Goal: Task Accomplishment & Management: Manage account settings

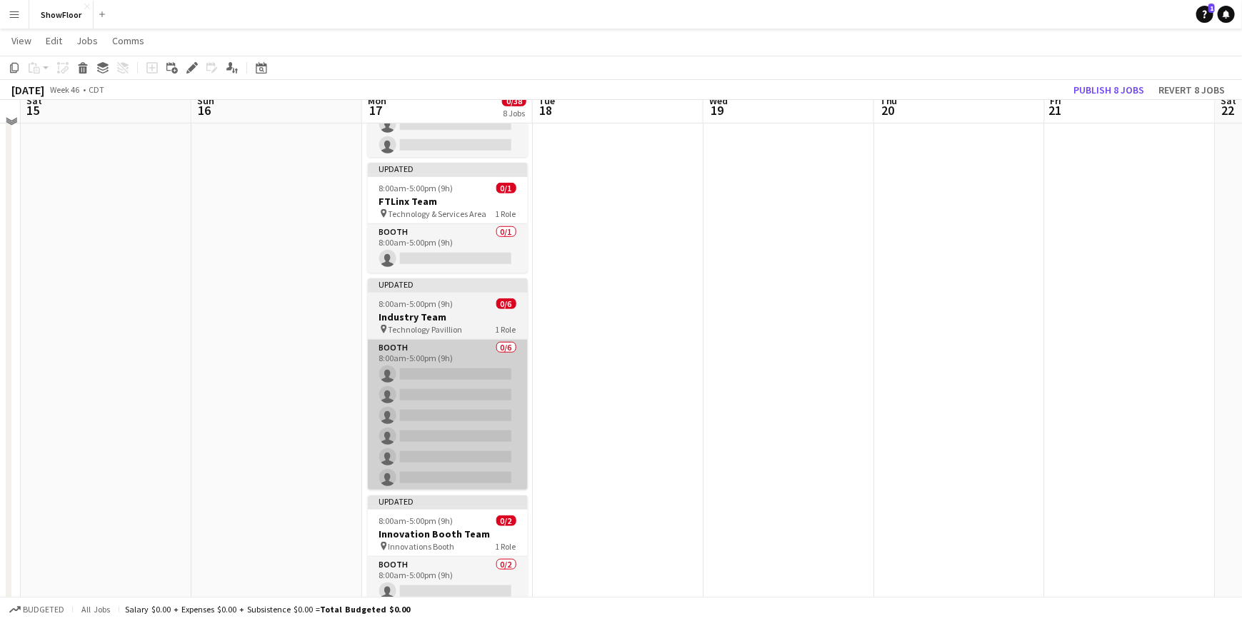
scroll to position [294, 0]
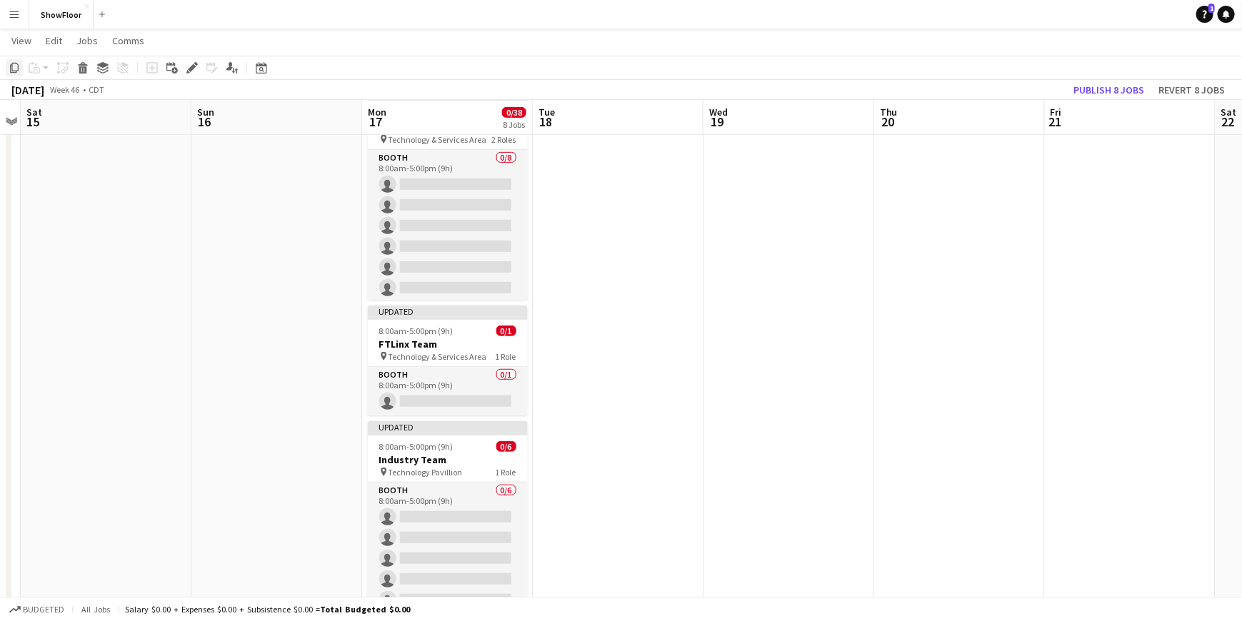
click at [19, 70] on icon "Copy" at bounding box center [14, 67] width 11 height 11
click at [7, 71] on div "Copy" at bounding box center [14, 67] width 17 height 17
click at [7, 66] on div "Copy" at bounding box center [14, 67] width 17 height 17
click at [28, 41] on span "View" at bounding box center [21, 40] width 20 height 13
click at [13, 21] on button "Menu" at bounding box center [14, 14] width 29 height 29
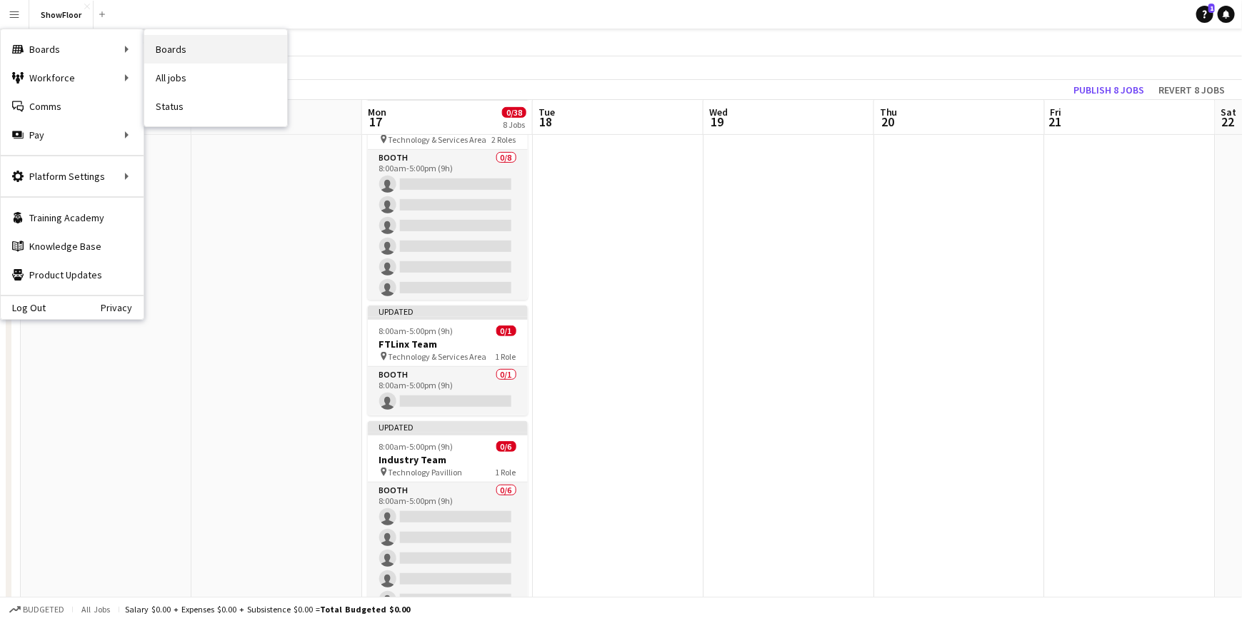
click at [162, 51] on link "Boards" at bounding box center [215, 49] width 143 height 29
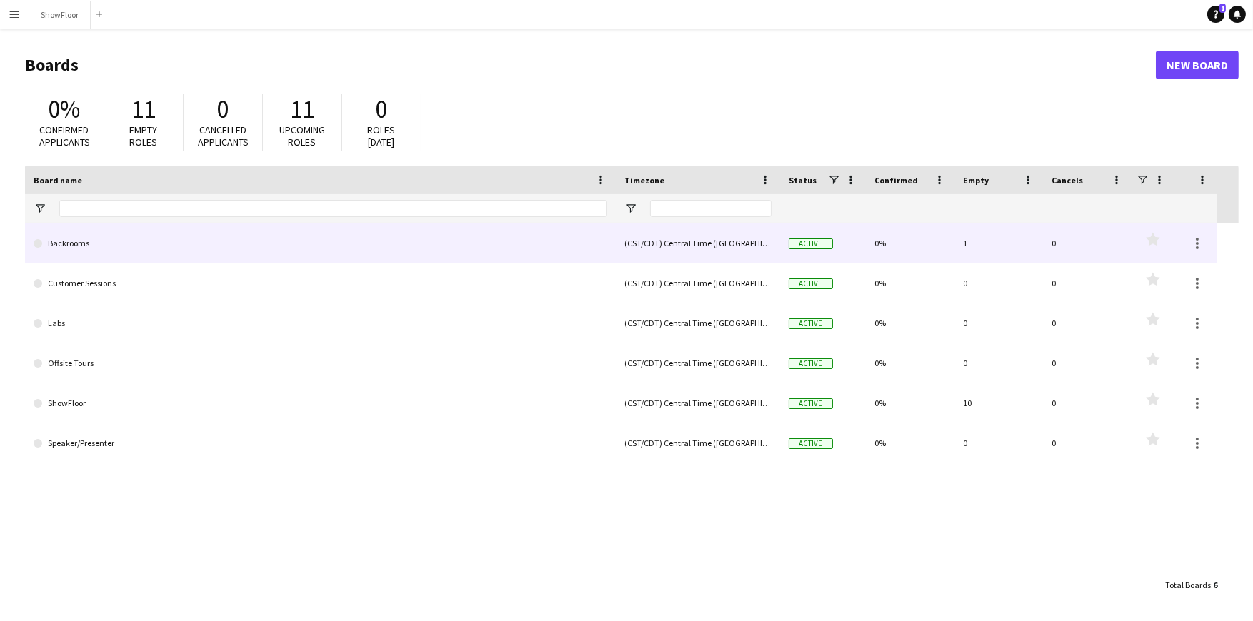
click at [85, 249] on link "Backrooms" at bounding box center [321, 244] width 574 height 40
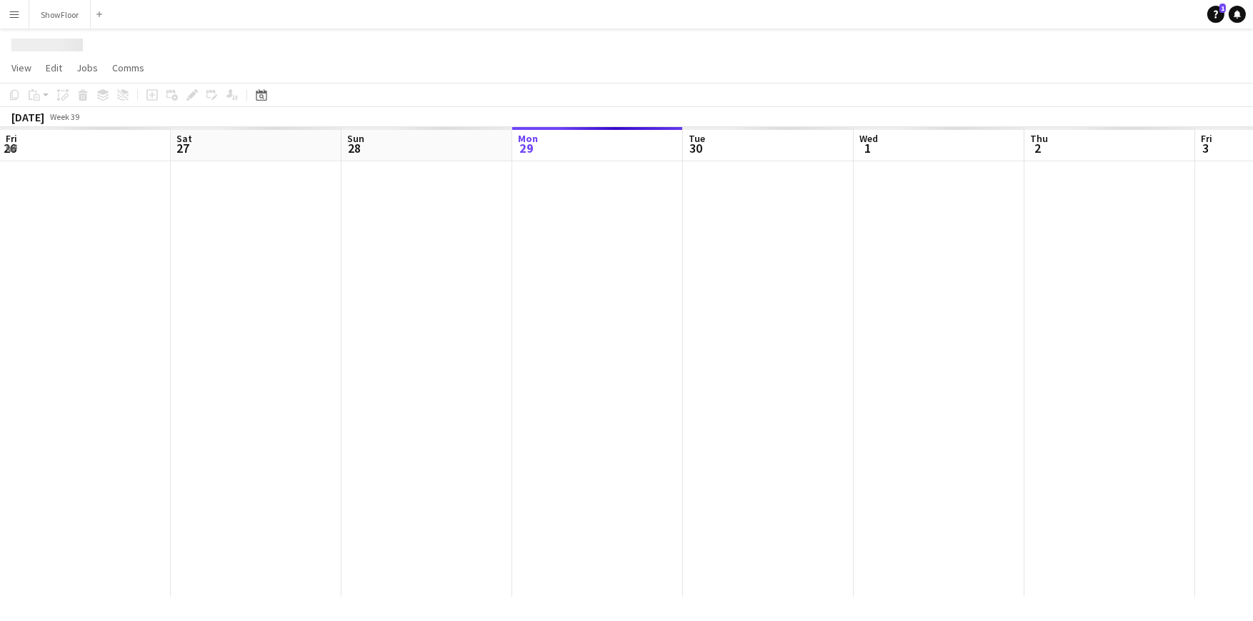
scroll to position [0, 341]
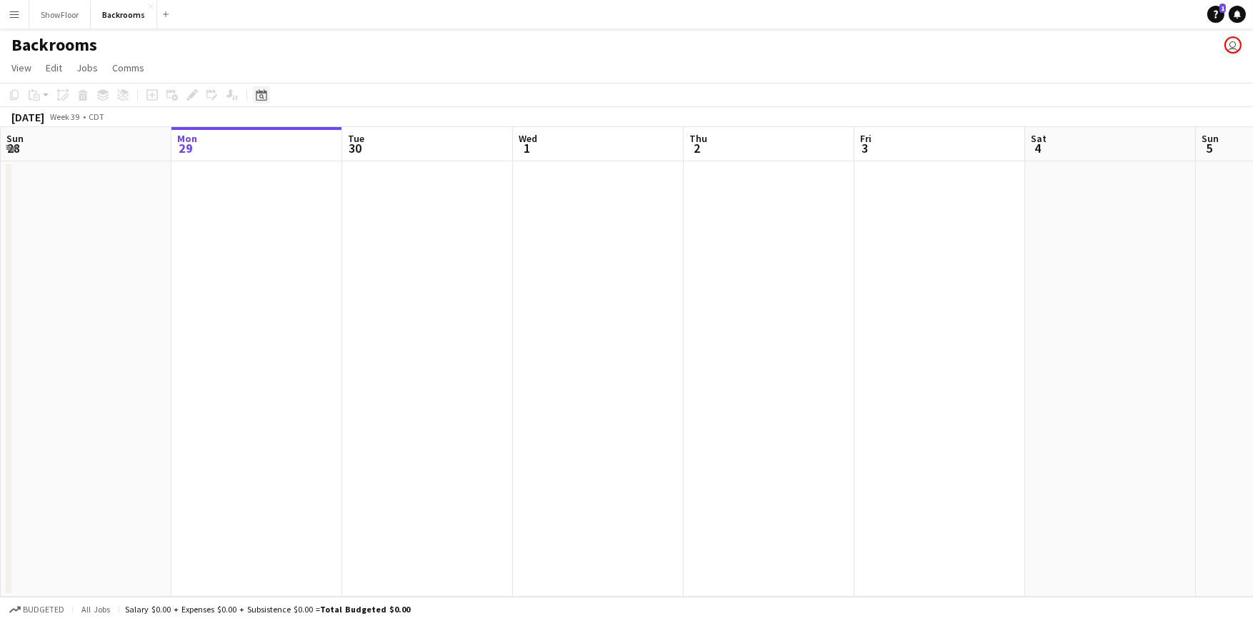
click at [259, 98] on icon "Date picker" at bounding box center [261, 94] width 11 height 11
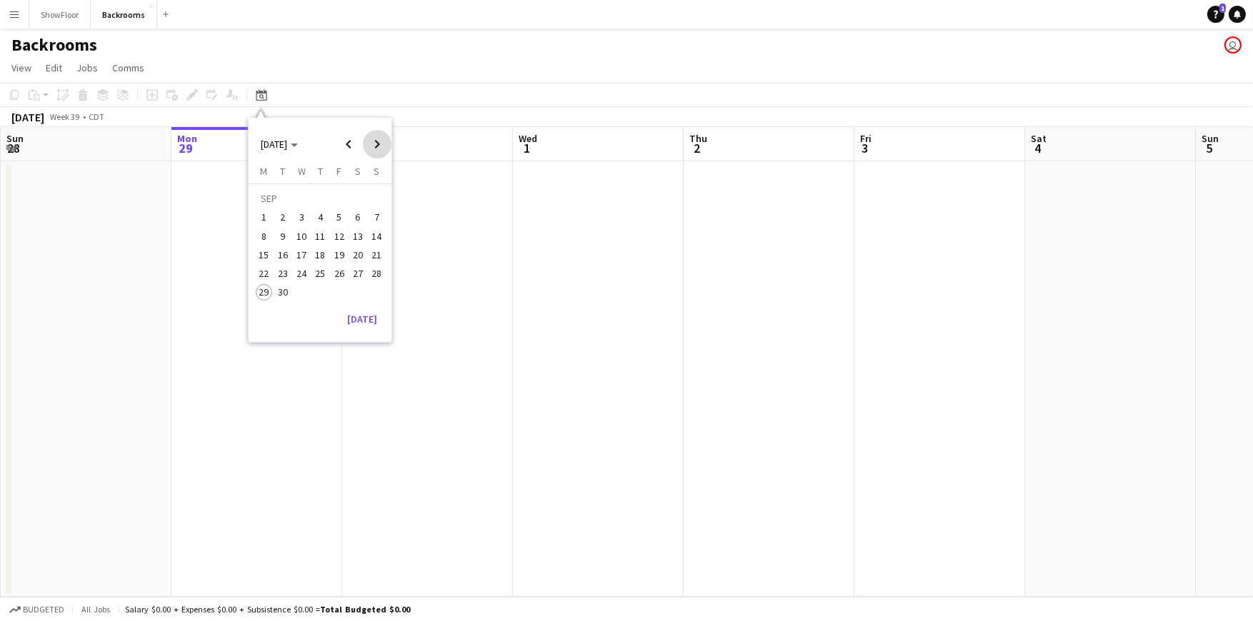
click at [368, 148] on span "Next month" at bounding box center [377, 144] width 29 height 29
click at [264, 256] on span "17" at bounding box center [264, 258] width 17 height 17
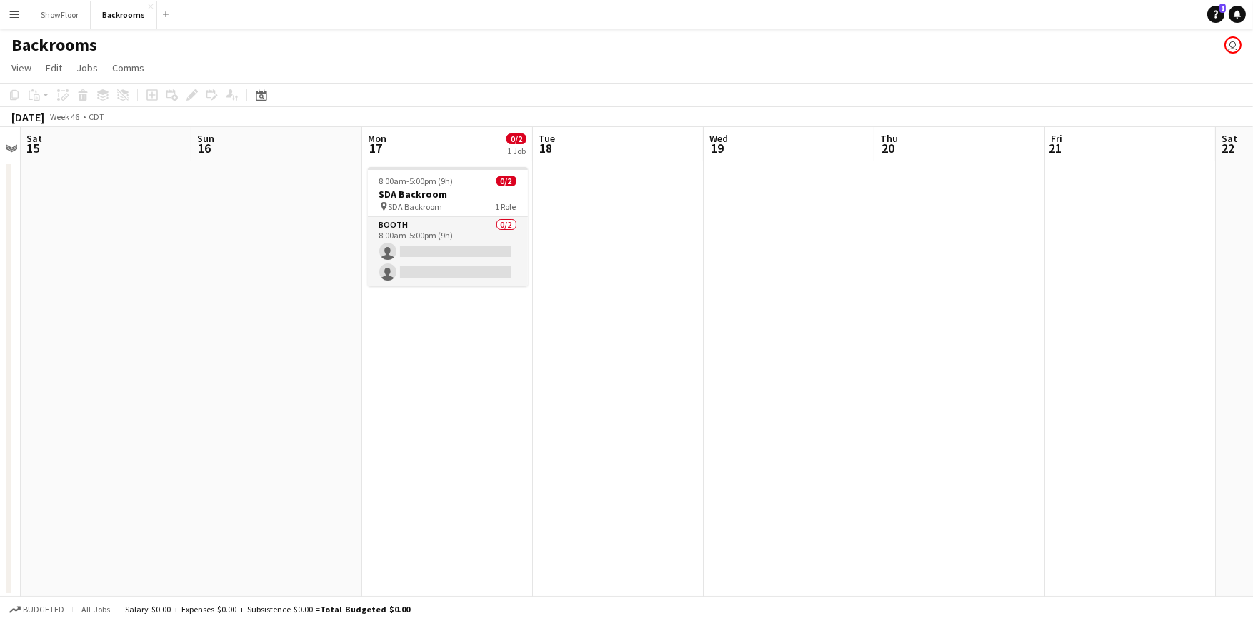
click at [11, 10] on app-icon "Menu" at bounding box center [14, 14] width 11 height 11
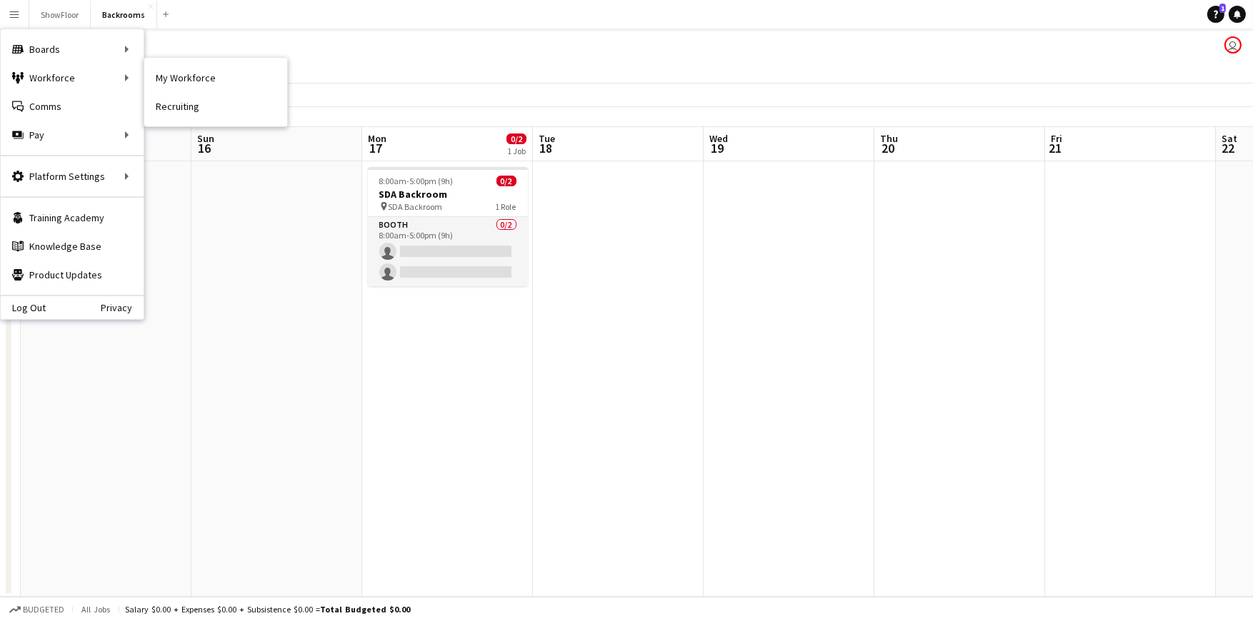
drag, startPoint x: 207, startPoint y: 76, endPoint x: 308, endPoint y: 208, distance: 165.6
click at [207, 76] on link "My Workforce" at bounding box center [215, 78] width 143 height 29
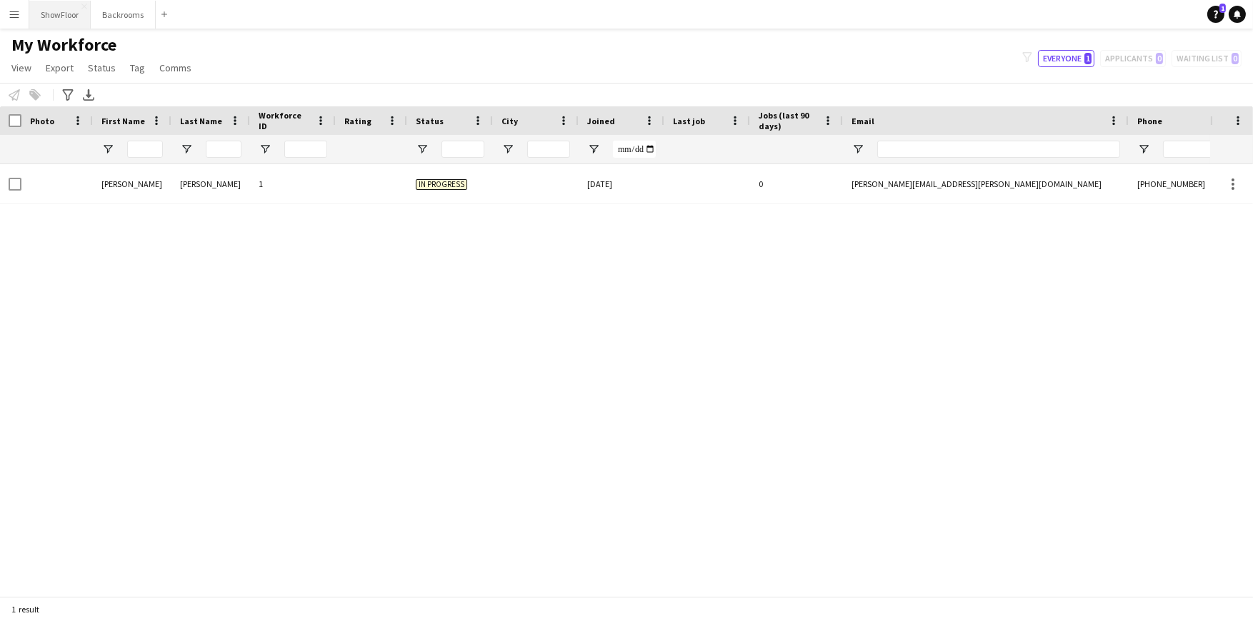
click at [68, 19] on button "ShowFloor Close" at bounding box center [59, 15] width 61 height 28
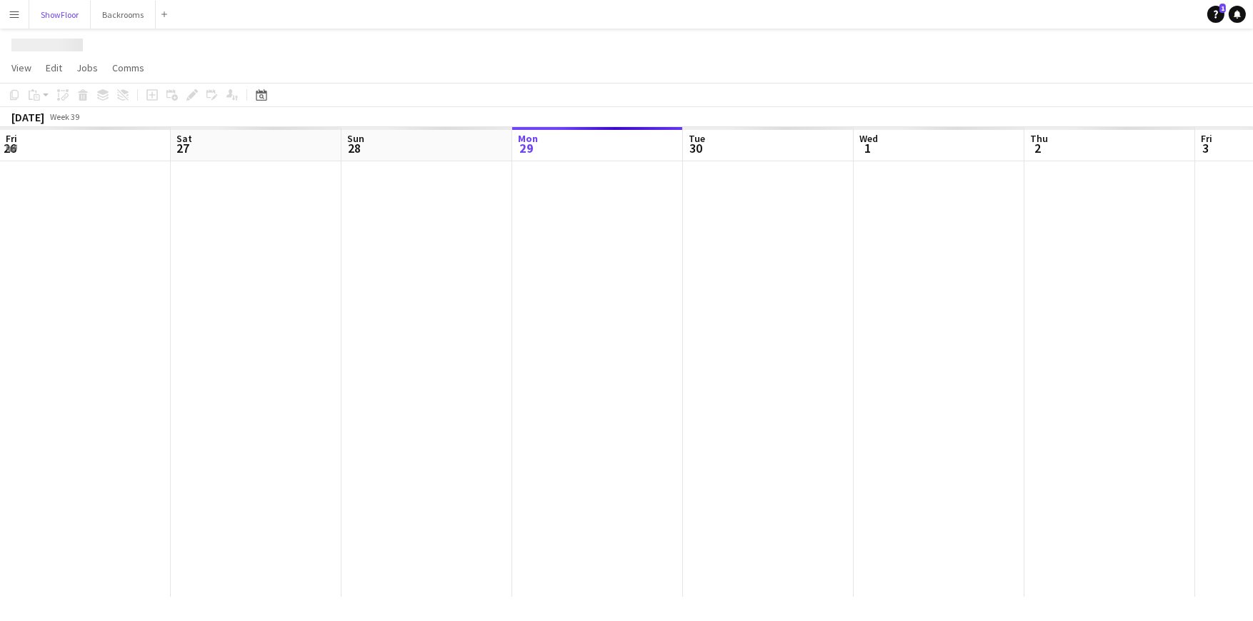
scroll to position [0, 341]
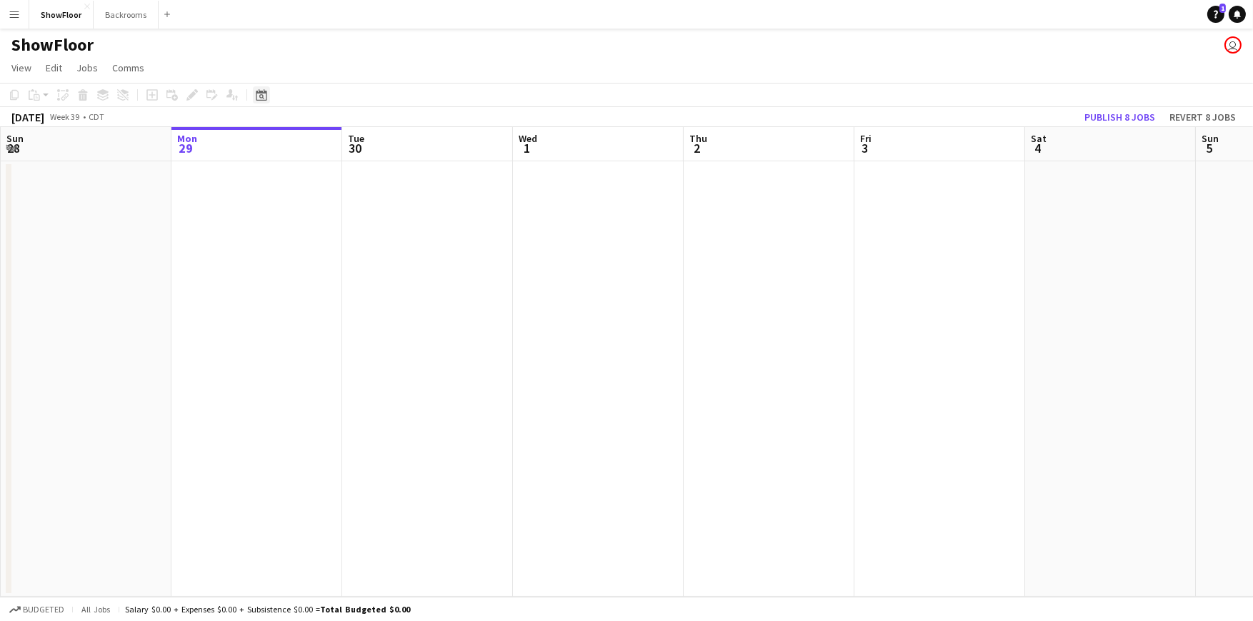
click at [258, 100] on icon at bounding box center [261, 94] width 11 height 11
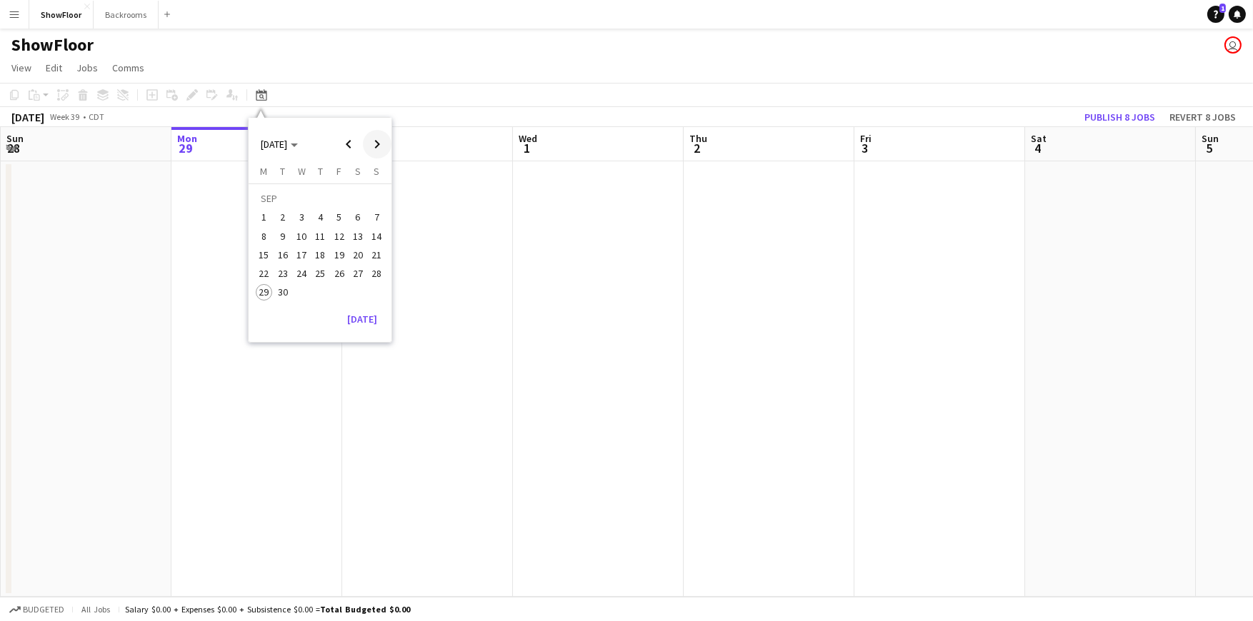
click at [370, 149] on span "Next month" at bounding box center [377, 144] width 29 height 29
click at [376, 146] on span "Next month" at bounding box center [377, 144] width 29 height 29
click at [265, 253] on span "17" at bounding box center [264, 258] width 17 height 17
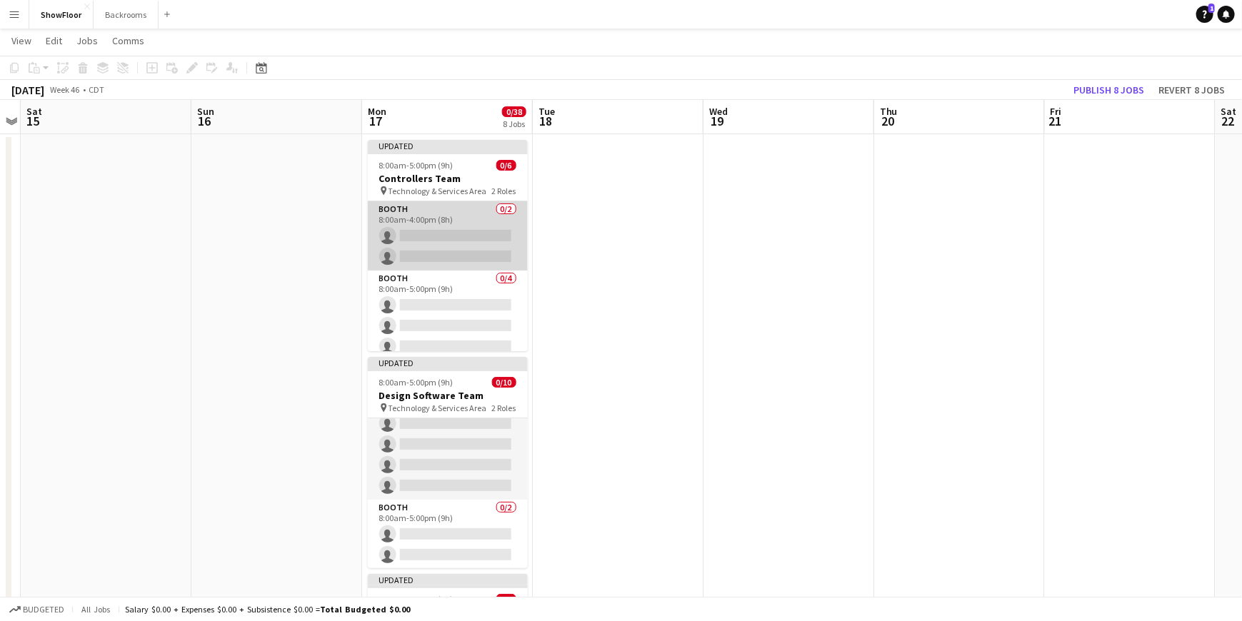
scroll to position [0, 0]
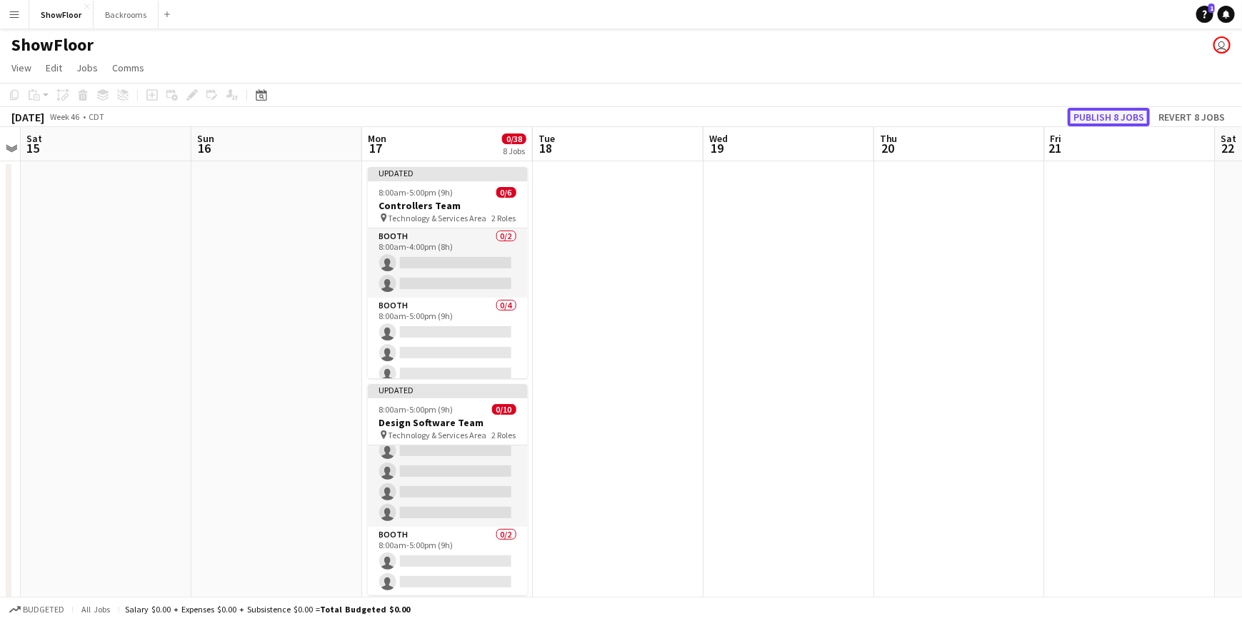
click at [1094, 119] on button "Publish 8 jobs" at bounding box center [1109, 117] width 82 height 19
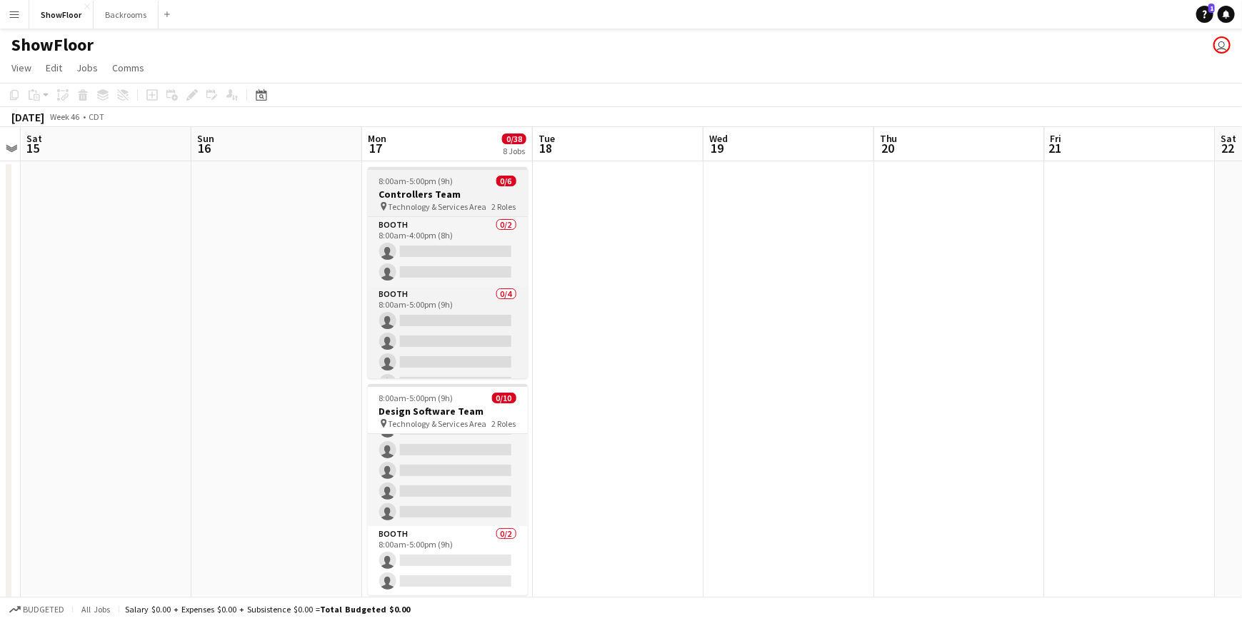
click at [428, 199] on h3 "Controllers Team" at bounding box center [448, 194] width 160 height 13
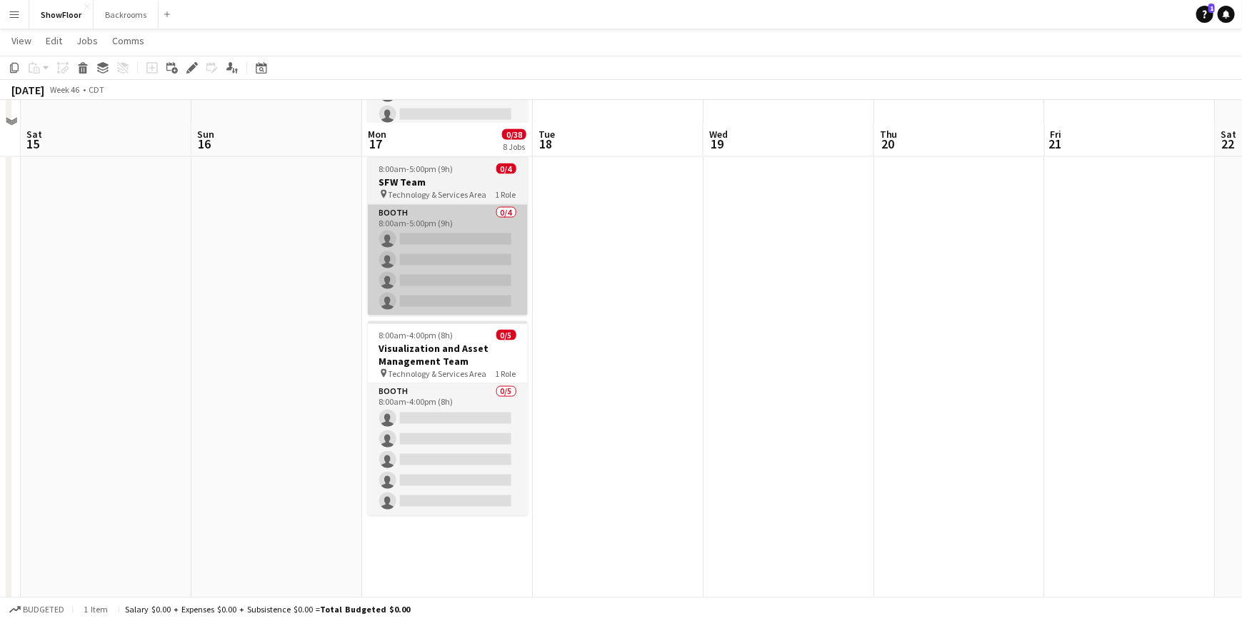
scroll to position [1071, 0]
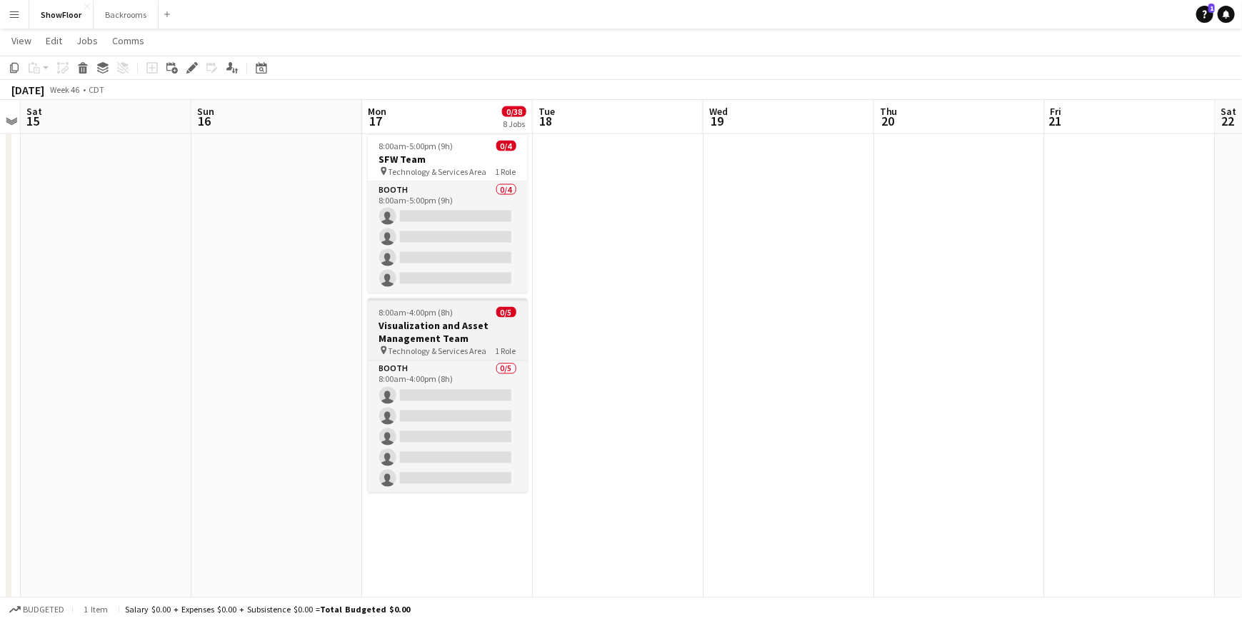
click at [413, 325] on h3 "Visualization and Asset Management Team" at bounding box center [448, 332] width 160 height 26
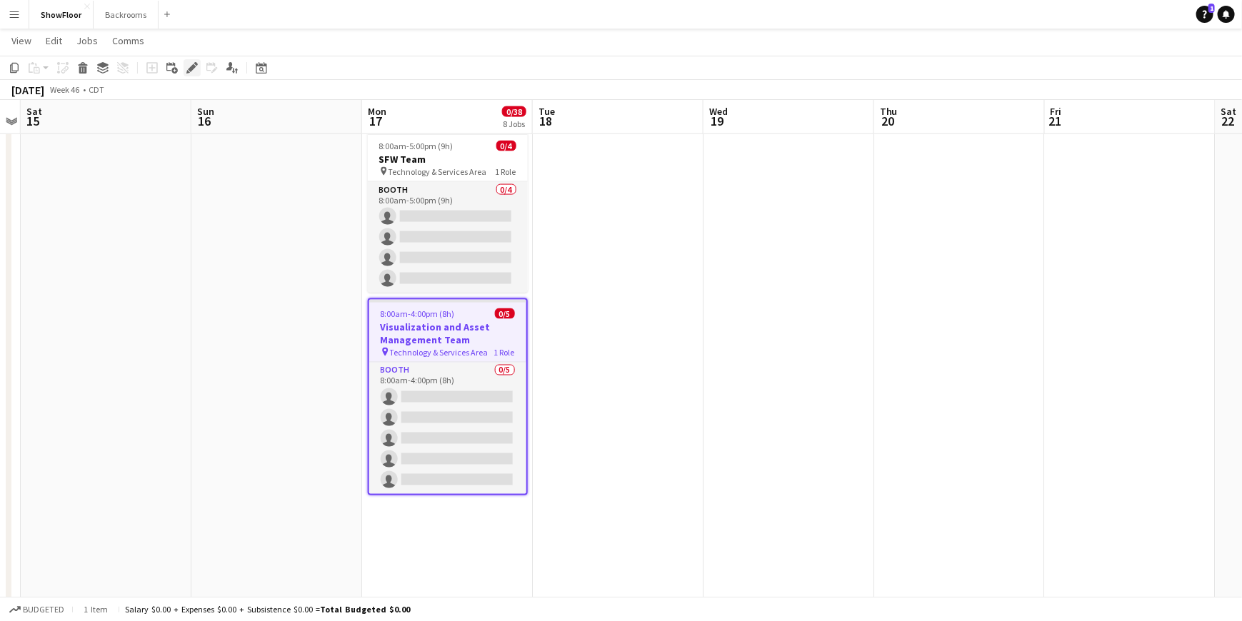
click at [194, 70] on icon "Edit" at bounding box center [191, 67] width 11 height 11
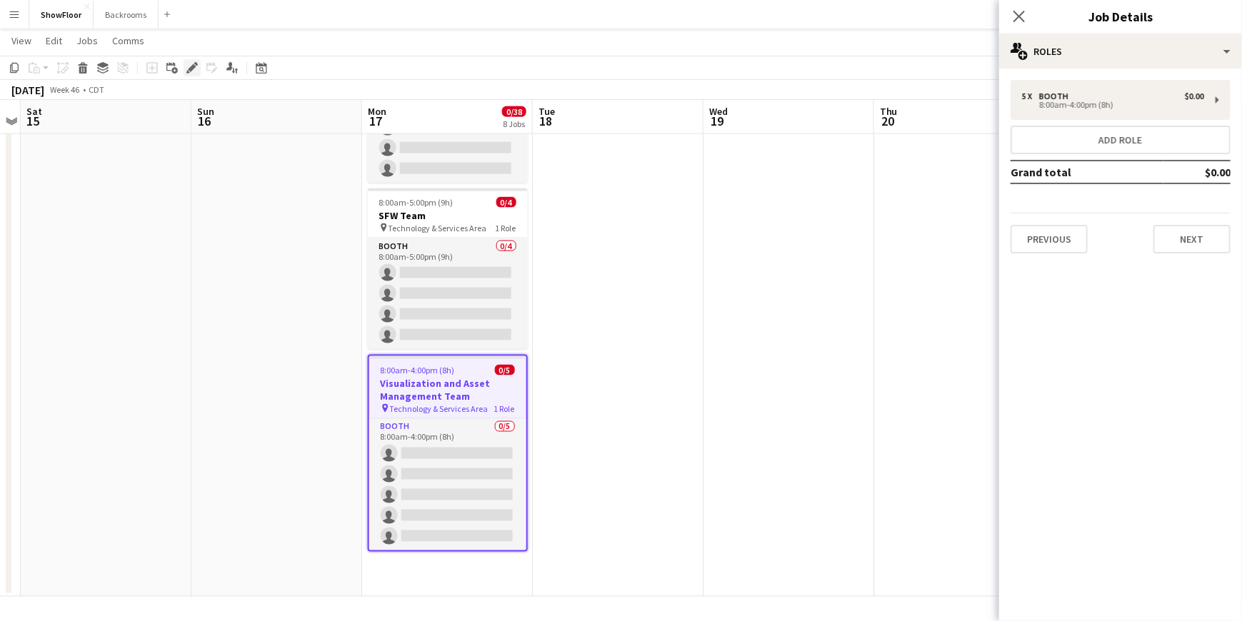
scroll to position [1015, 0]
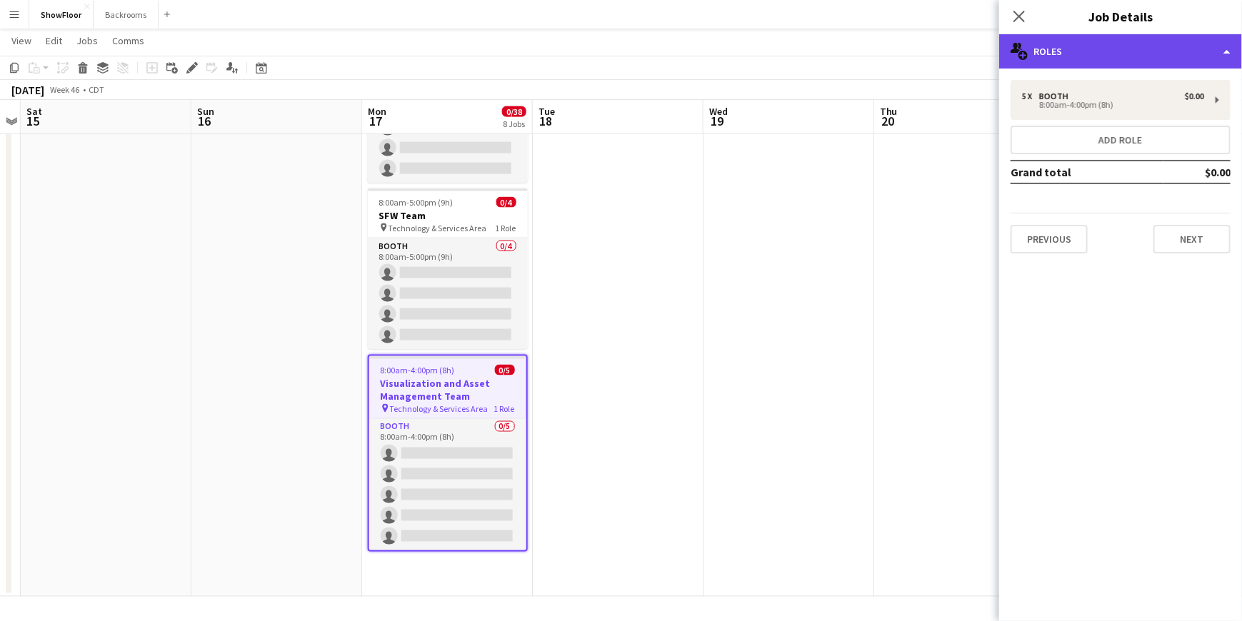
click at [1225, 51] on div "multiple-users-add Roles" at bounding box center [1120, 51] width 243 height 34
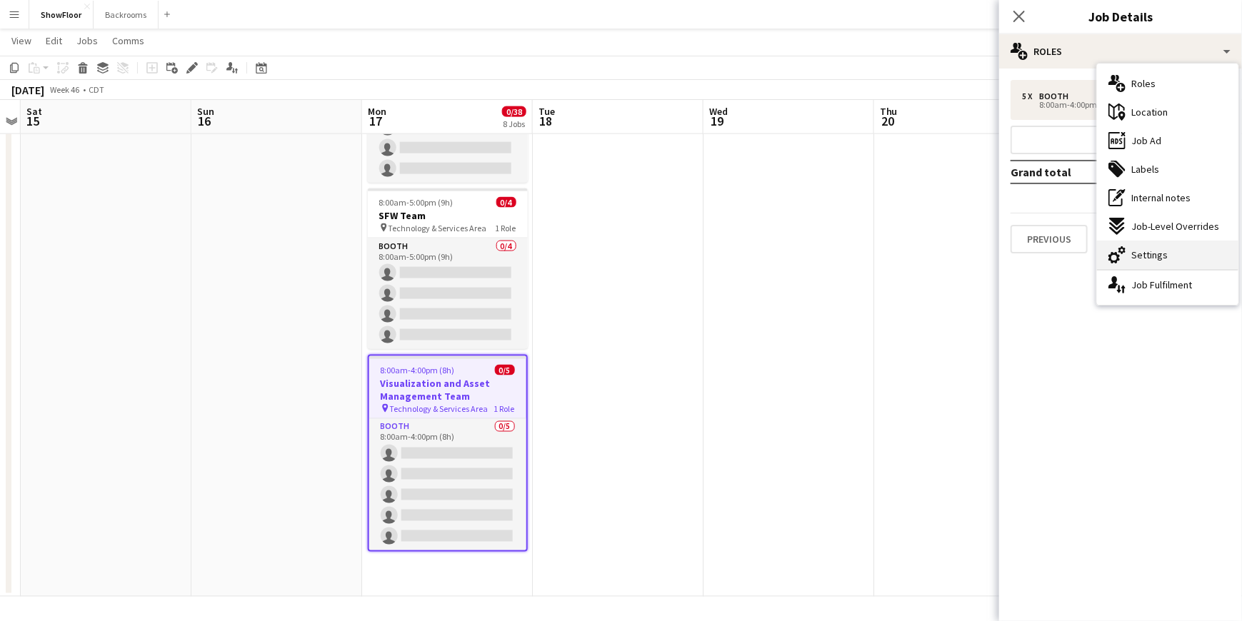
click at [1156, 263] on div "cog-double-3 Settings" at bounding box center [1167, 255] width 141 height 29
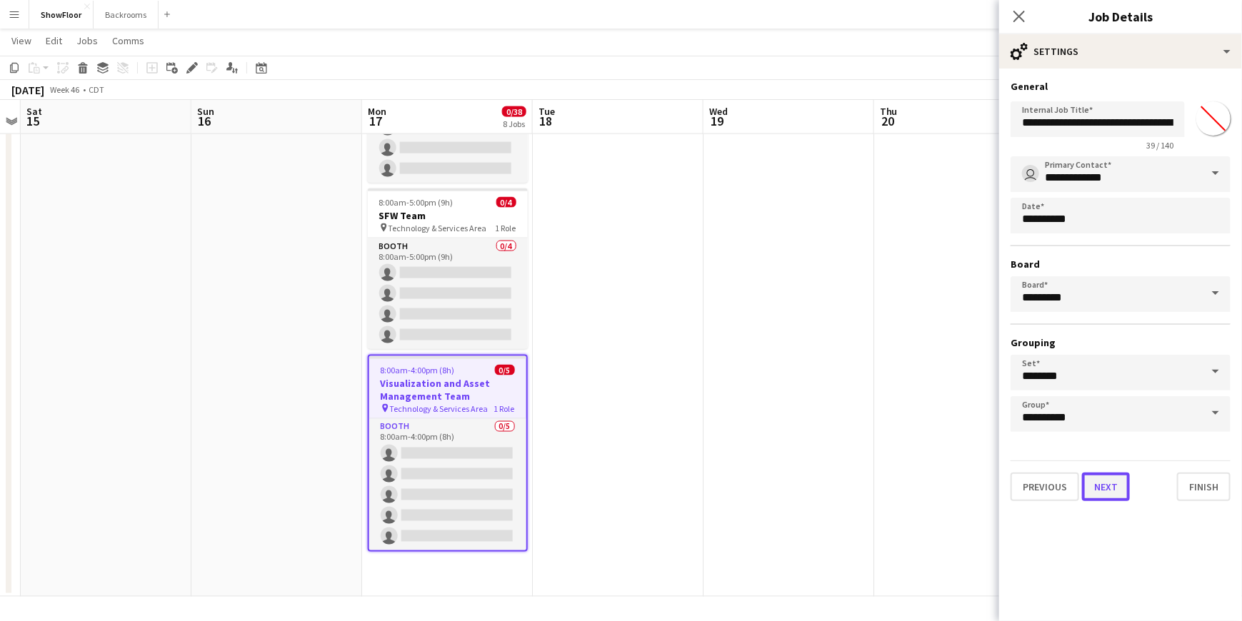
click at [1112, 491] on button "Next" at bounding box center [1106, 487] width 48 height 29
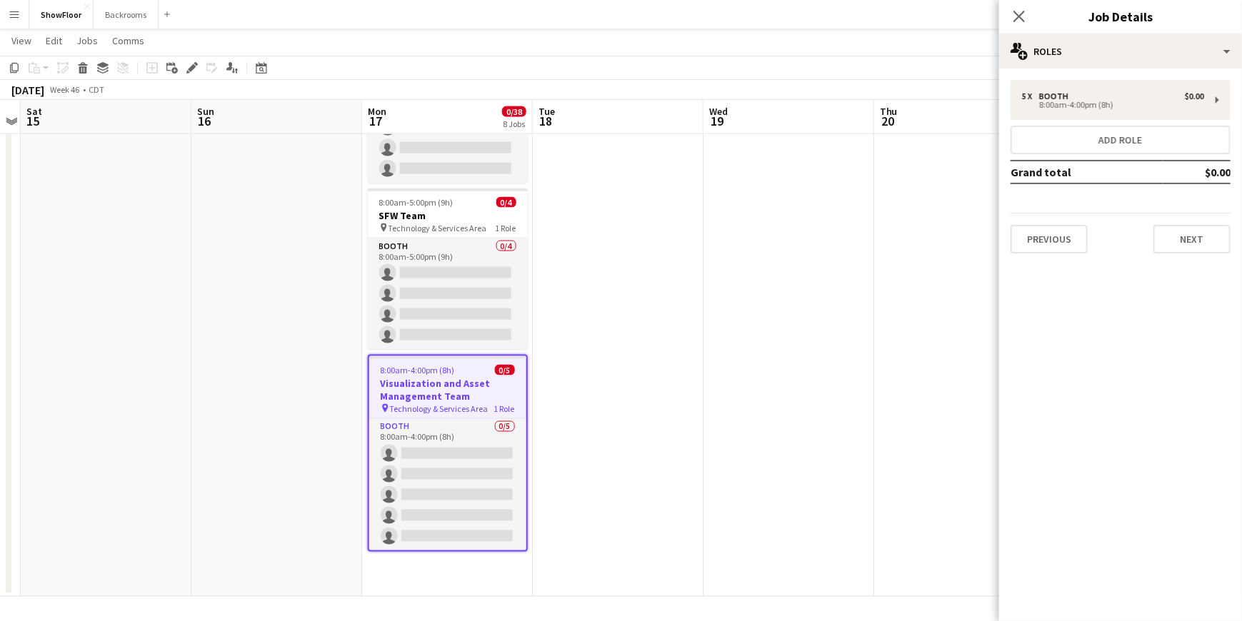
click at [1, 15] on button "Menu" at bounding box center [14, 14] width 29 height 29
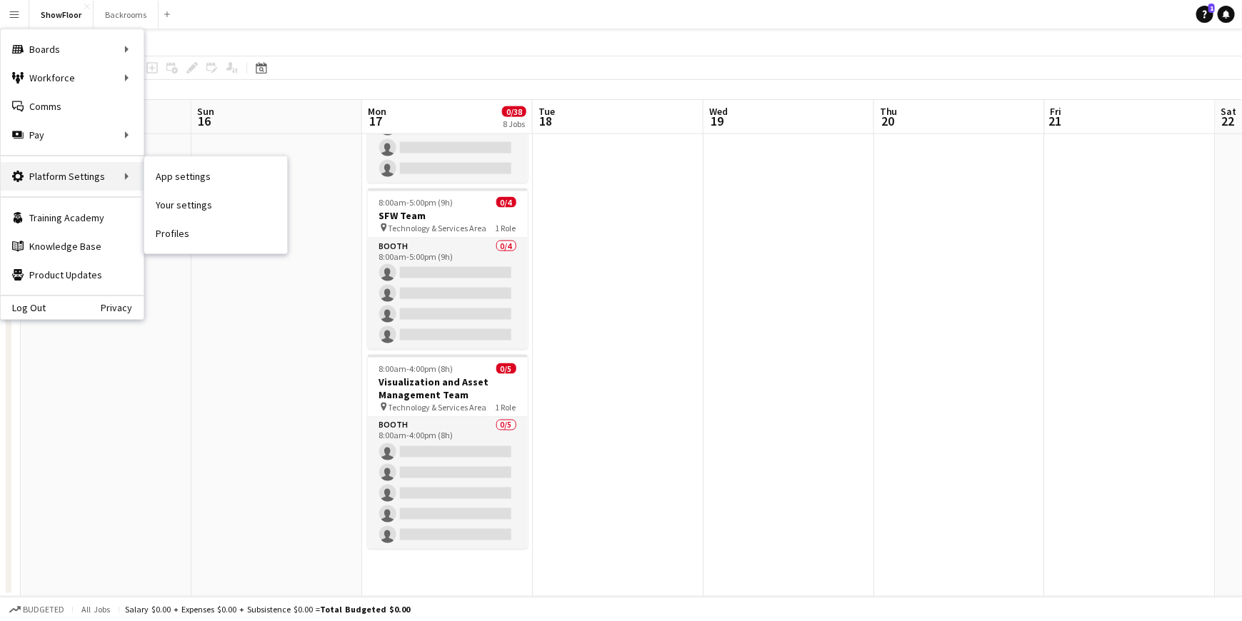
click at [37, 168] on div "Platform Settings Platform Settings" at bounding box center [72, 176] width 143 height 29
click at [76, 175] on div "Platform Settings Platform Settings" at bounding box center [72, 176] width 143 height 29
click at [161, 175] on link "App settings" at bounding box center [215, 176] width 143 height 29
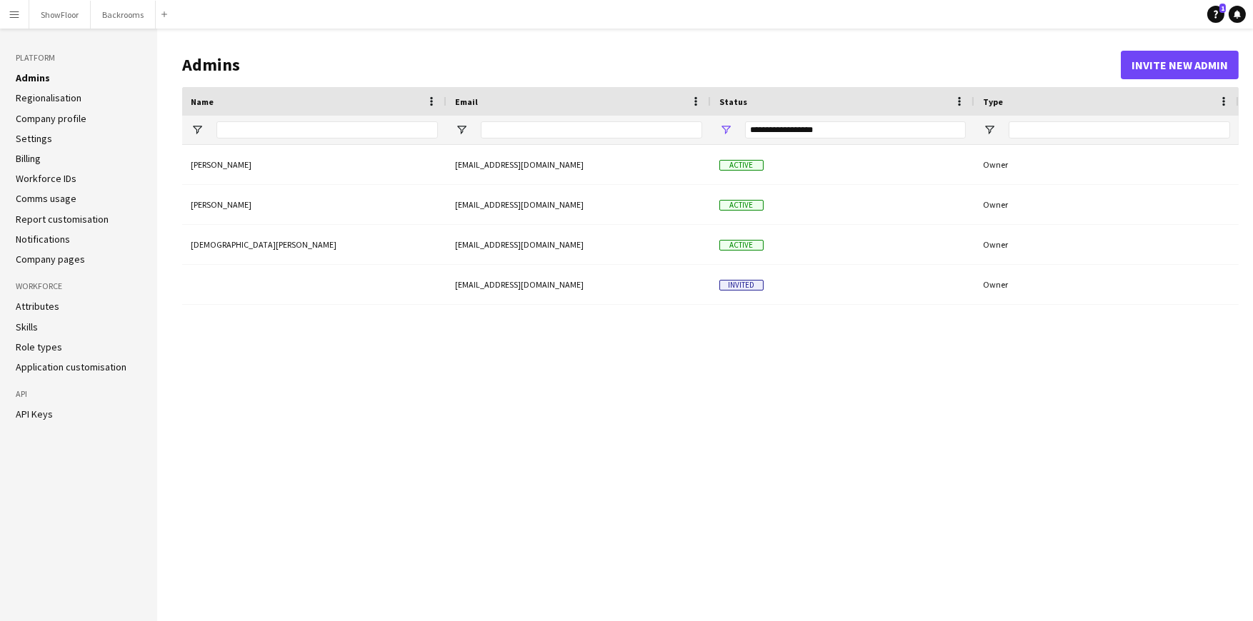
click at [21, 346] on link "Role types" at bounding box center [39, 347] width 46 height 13
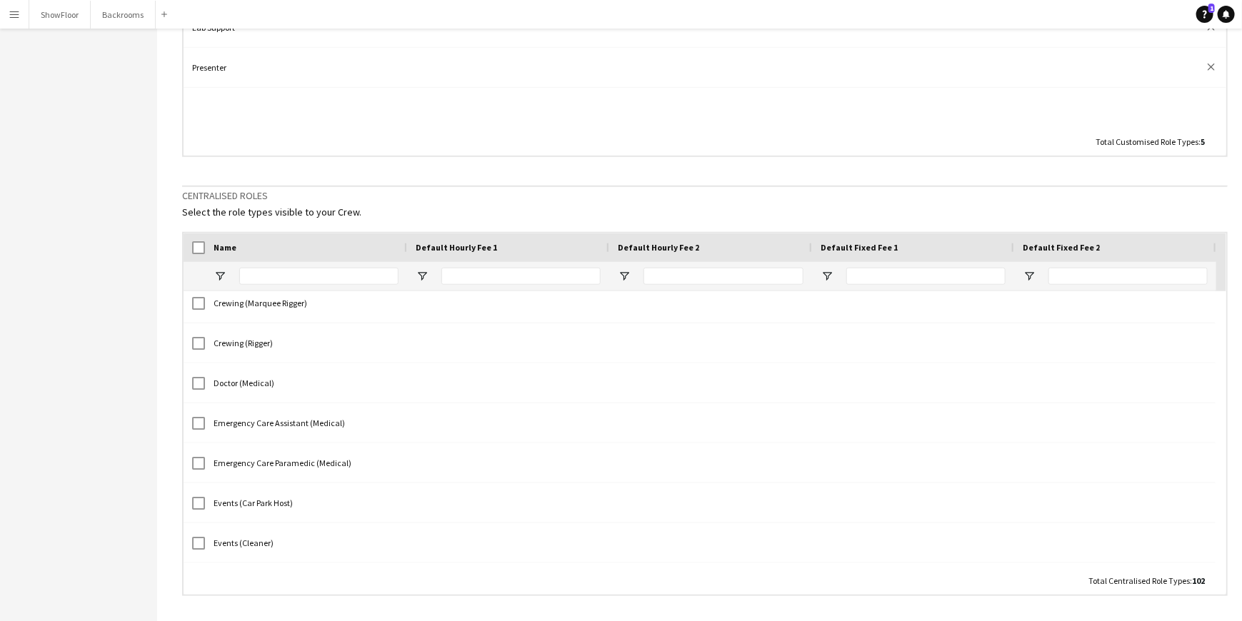
scroll to position [571, 0]
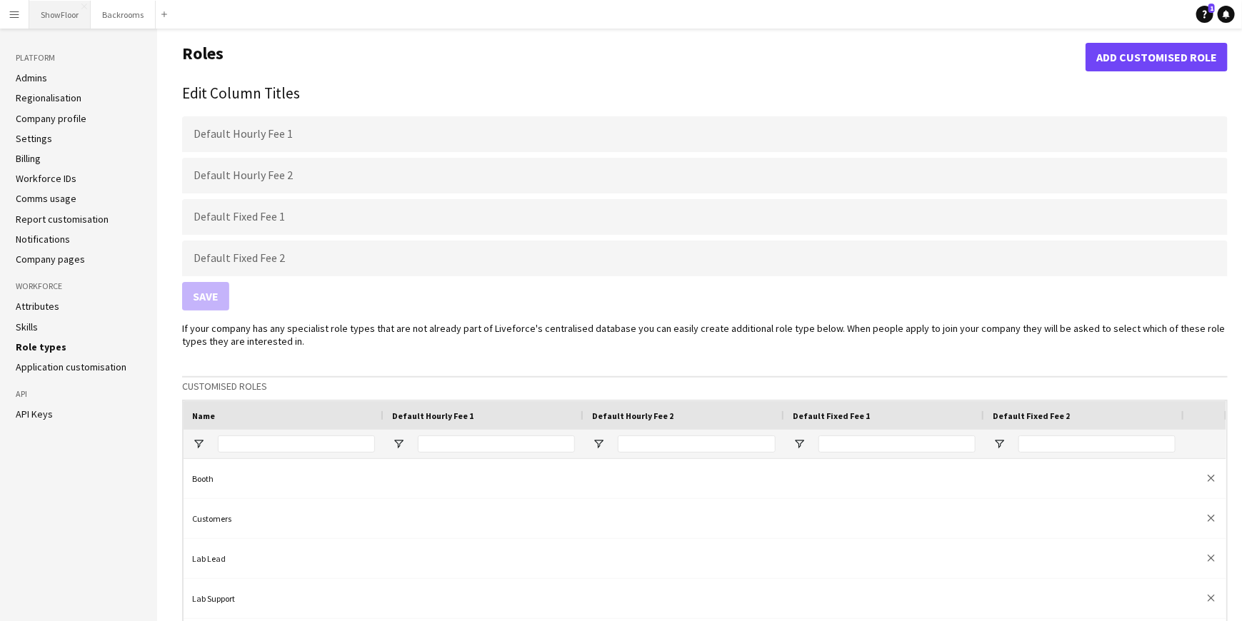
click at [78, 12] on button "ShowFloor Close" at bounding box center [59, 15] width 61 height 28
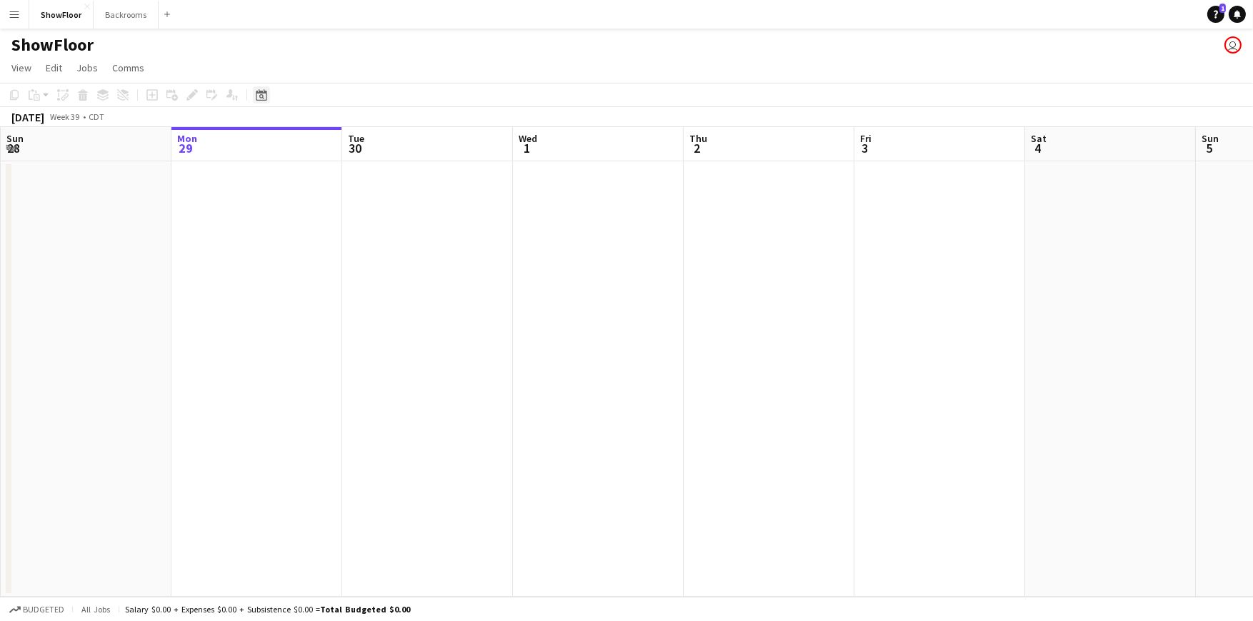
click at [261, 94] on icon at bounding box center [261, 96] width 5 height 5
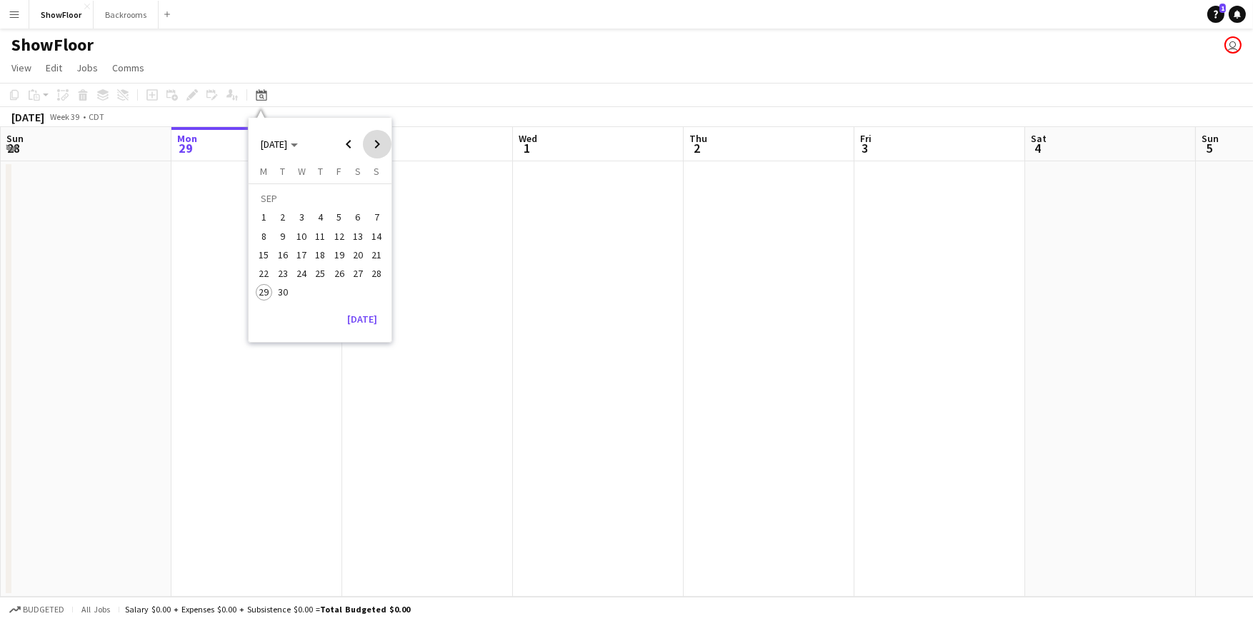
click at [374, 145] on span "Next month" at bounding box center [377, 144] width 29 height 29
click at [267, 261] on span "17" at bounding box center [264, 258] width 17 height 17
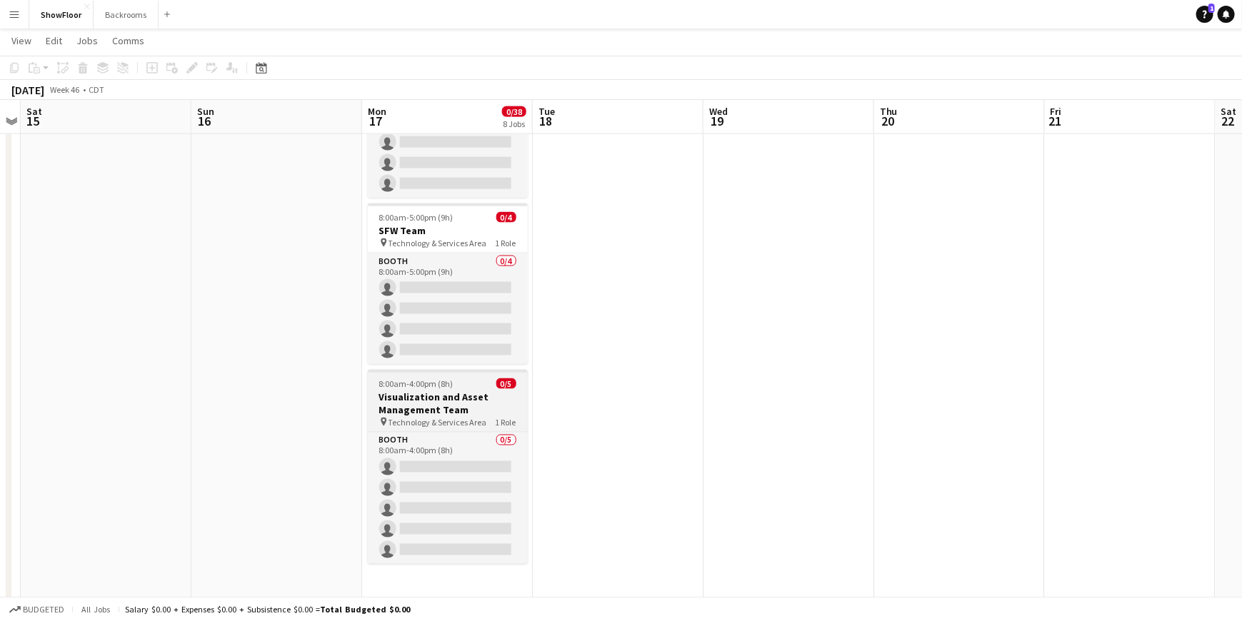
click at [456, 396] on h3 "Visualization and Asset Management Team" at bounding box center [448, 404] width 160 height 26
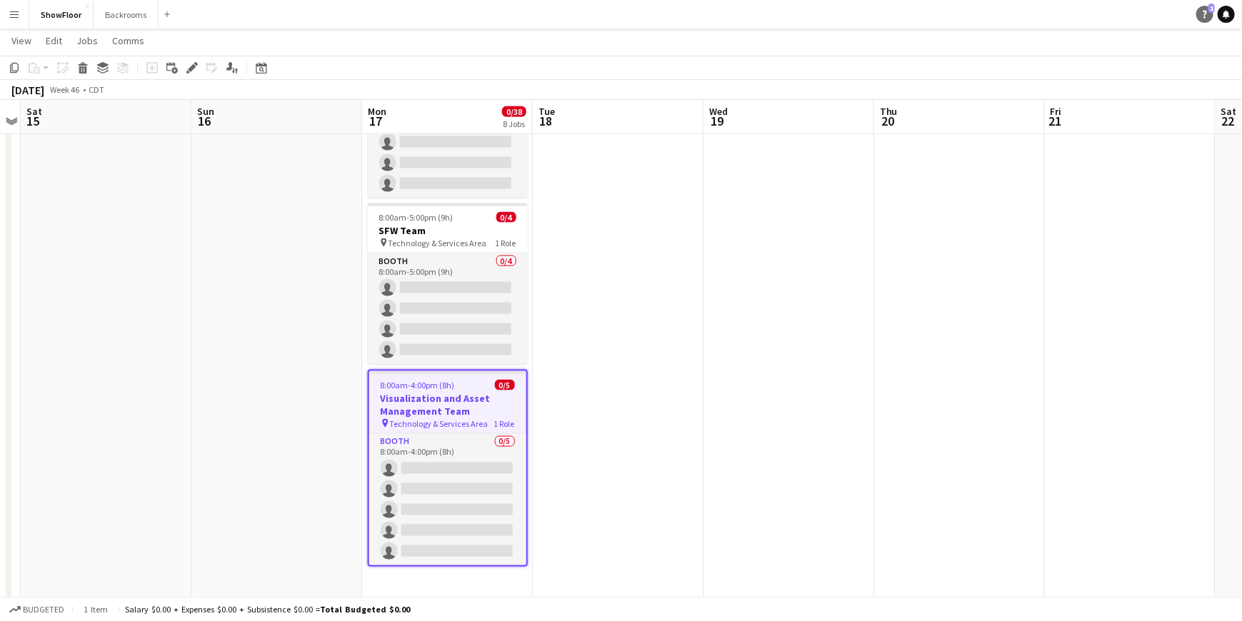
click at [1205, 17] on icon at bounding box center [1205, 15] width 4 height 8
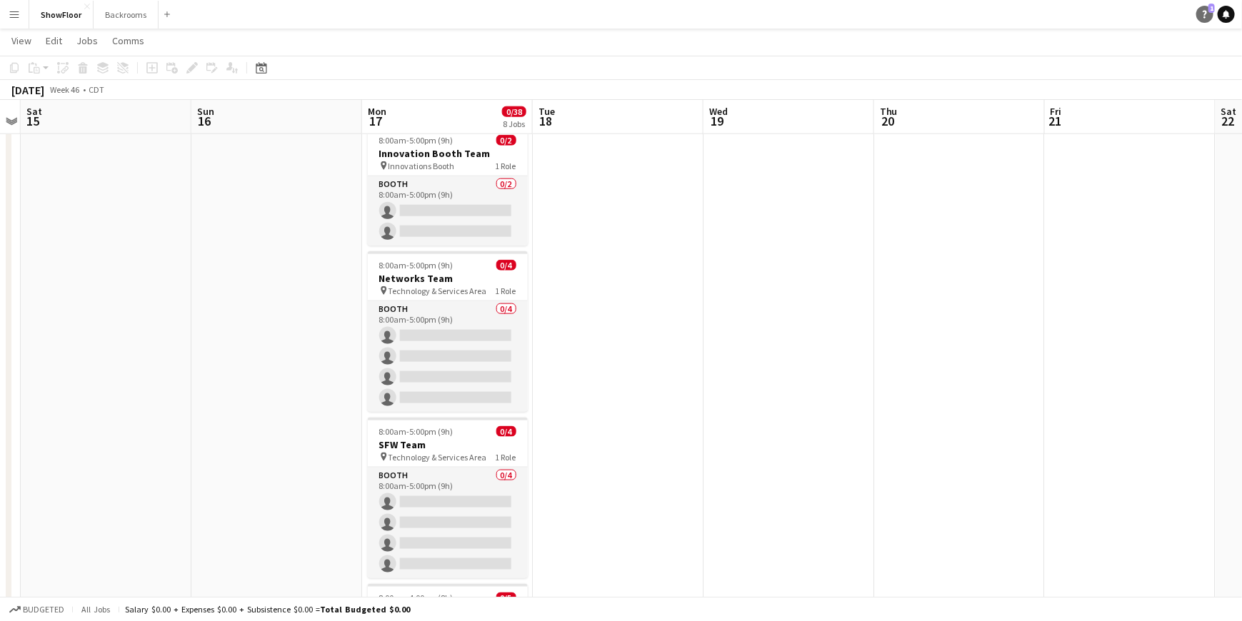
click at [1199, 17] on link "Help 1" at bounding box center [1204, 14] width 17 height 17
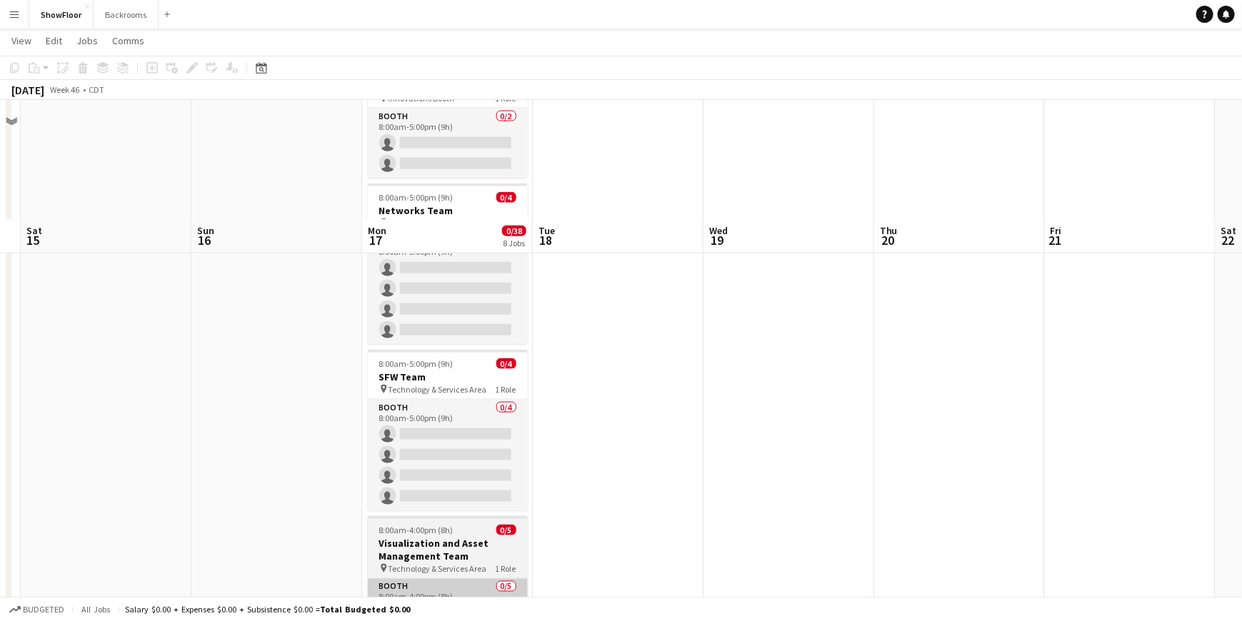
scroll to position [1015, 0]
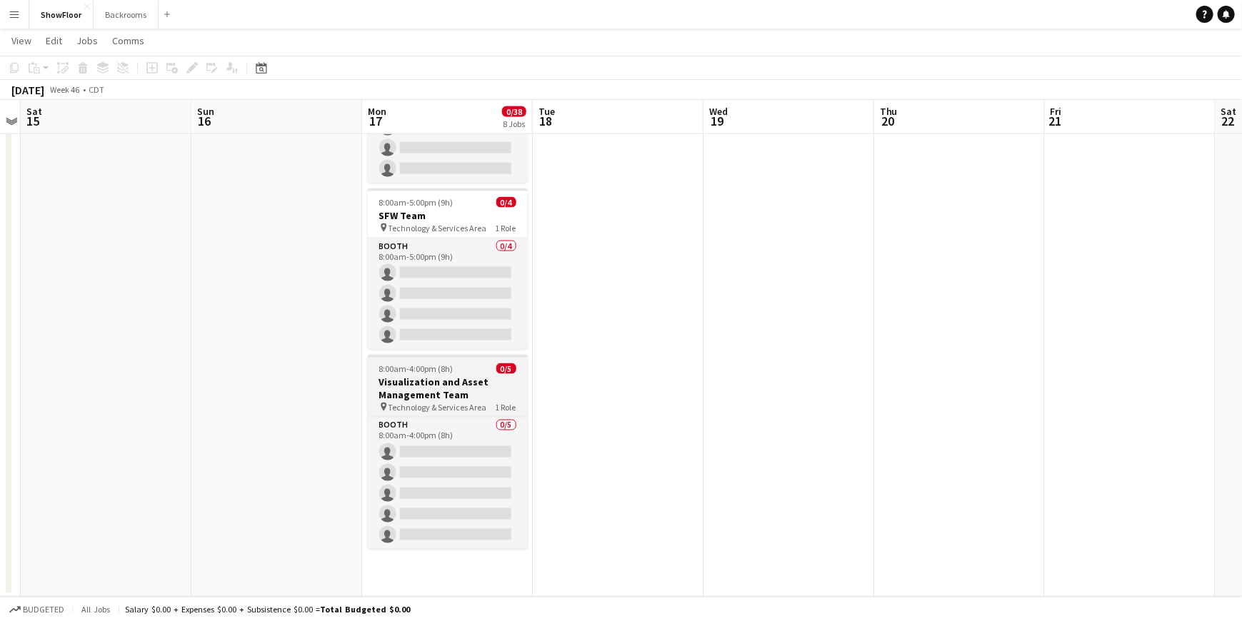
click at [394, 388] on h3 "Visualization and Asset Management Team" at bounding box center [448, 389] width 160 height 26
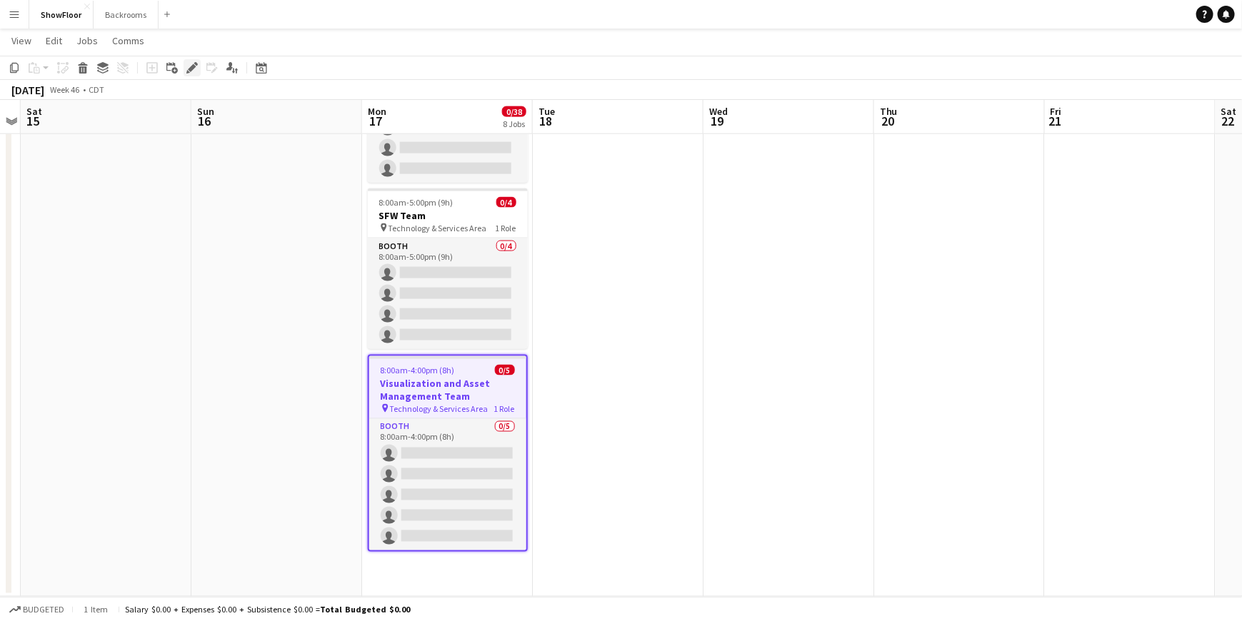
click at [191, 67] on icon at bounding box center [192, 68] width 8 height 8
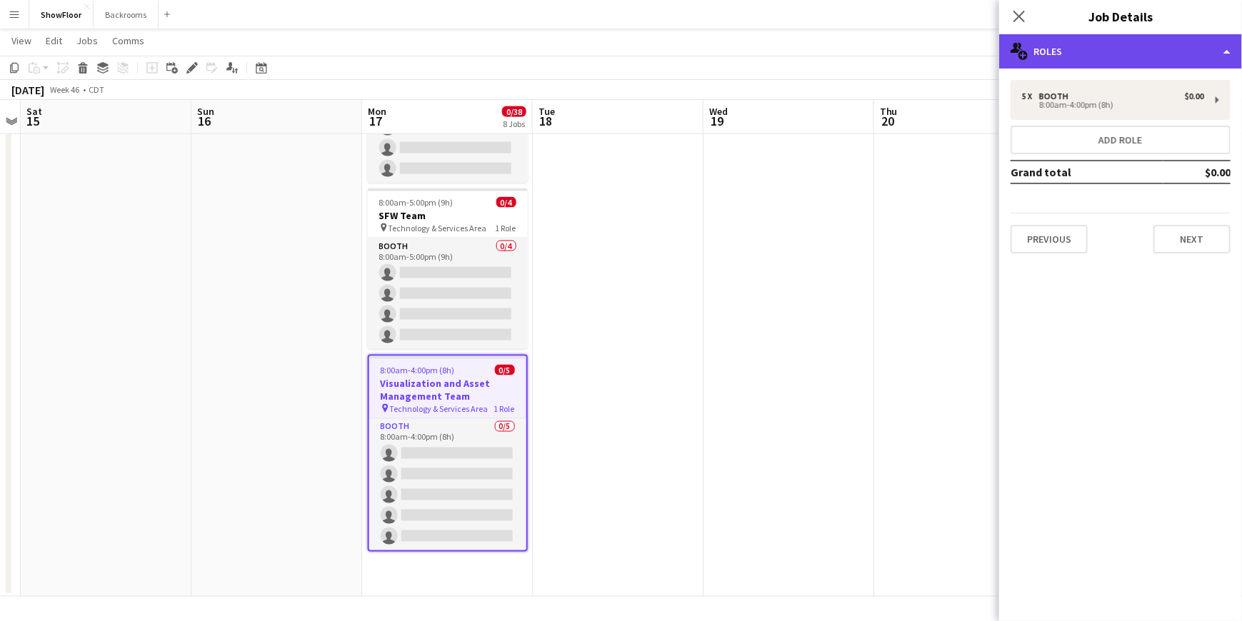
click at [1227, 48] on div "multiple-users-add Roles" at bounding box center [1120, 51] width 243 height 34
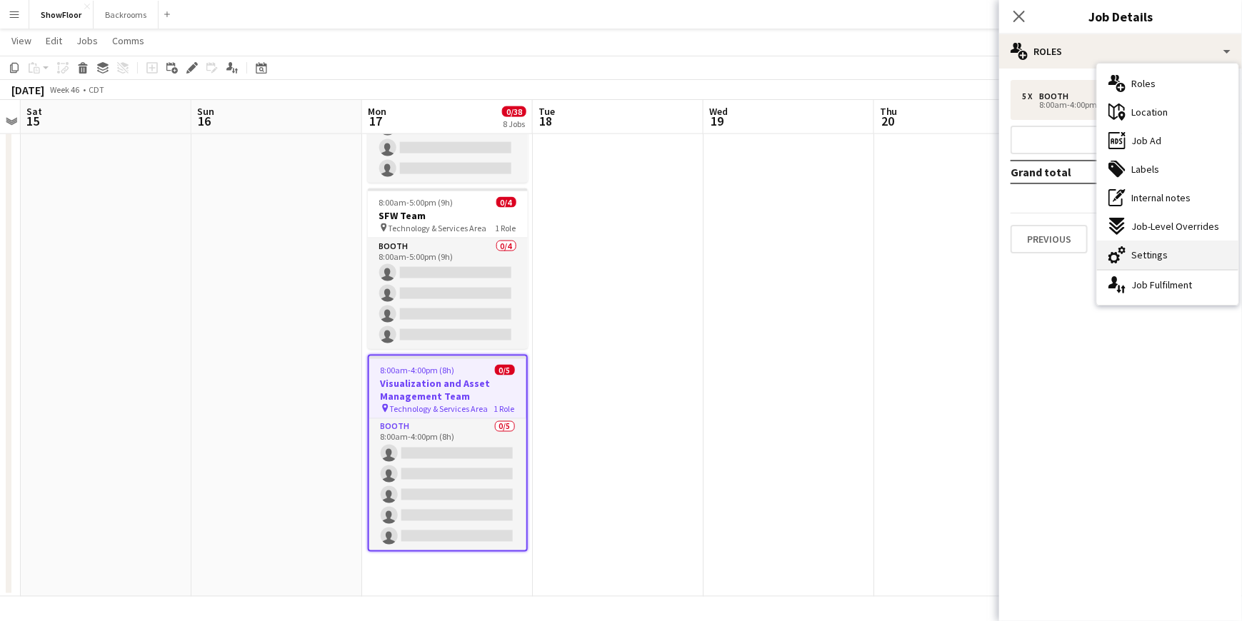
click at [1130, 264] on div "cog-double-3 Settings" at bounding box center [1167, 255] width 141 height 29
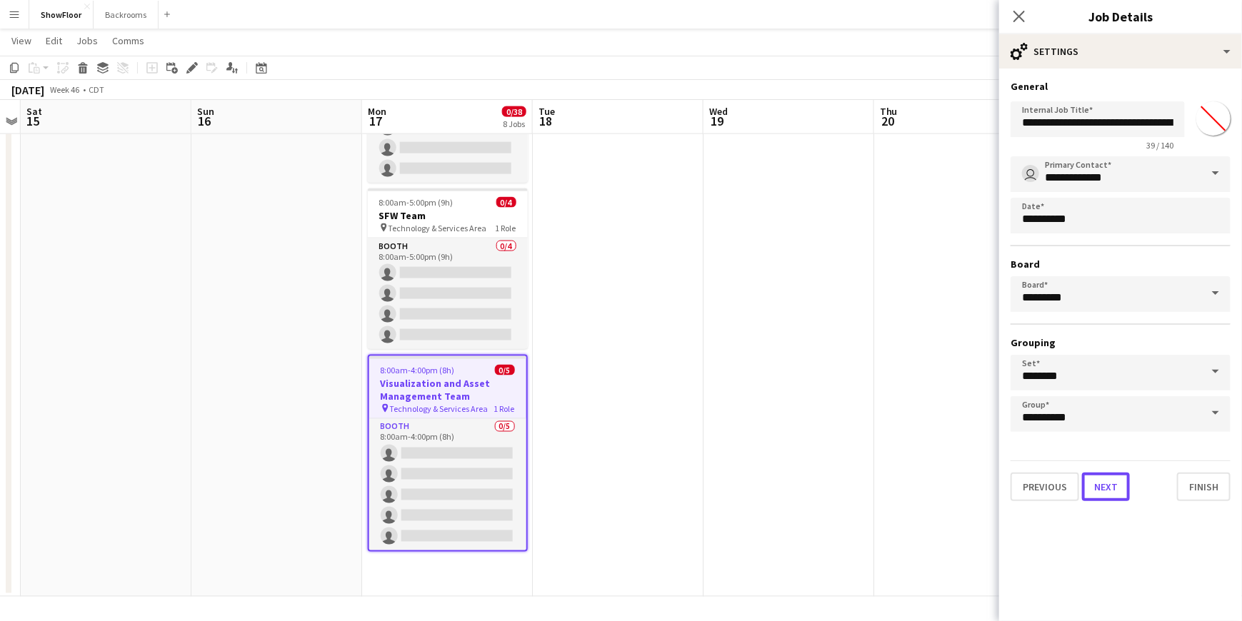
click at [1106, 484] on button "Next" at bounding box center [1106, 487] width 48 height 29
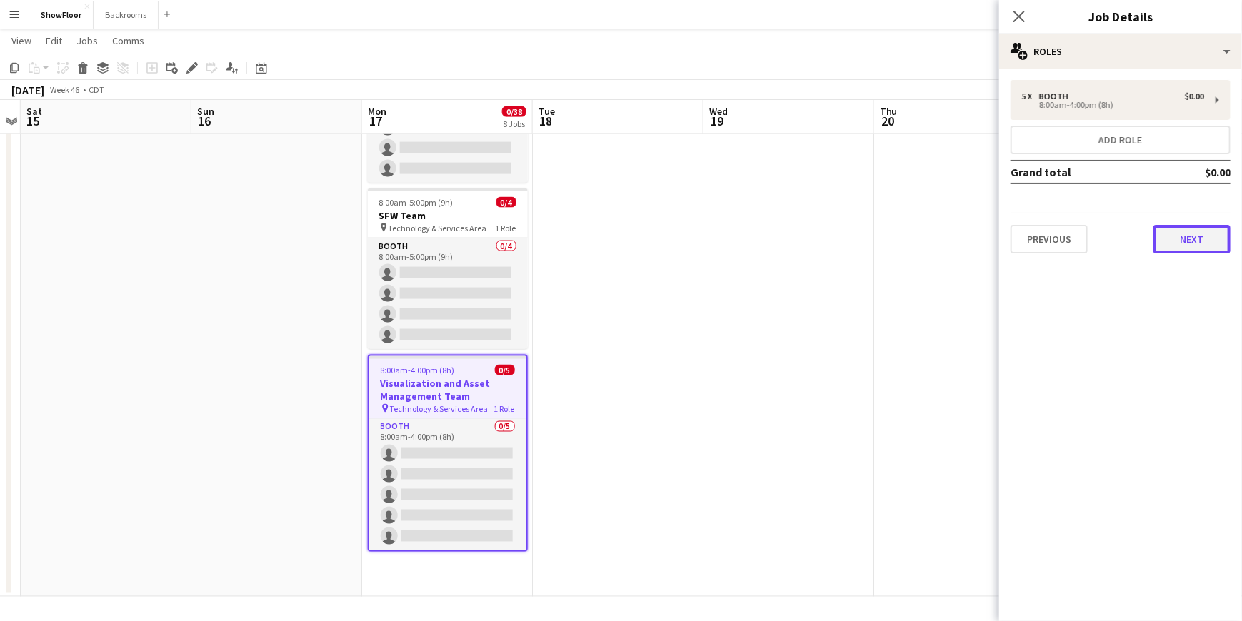
click at [1186, 236] on button "Next" at bounding box center [1192, 239] width 77 height 29
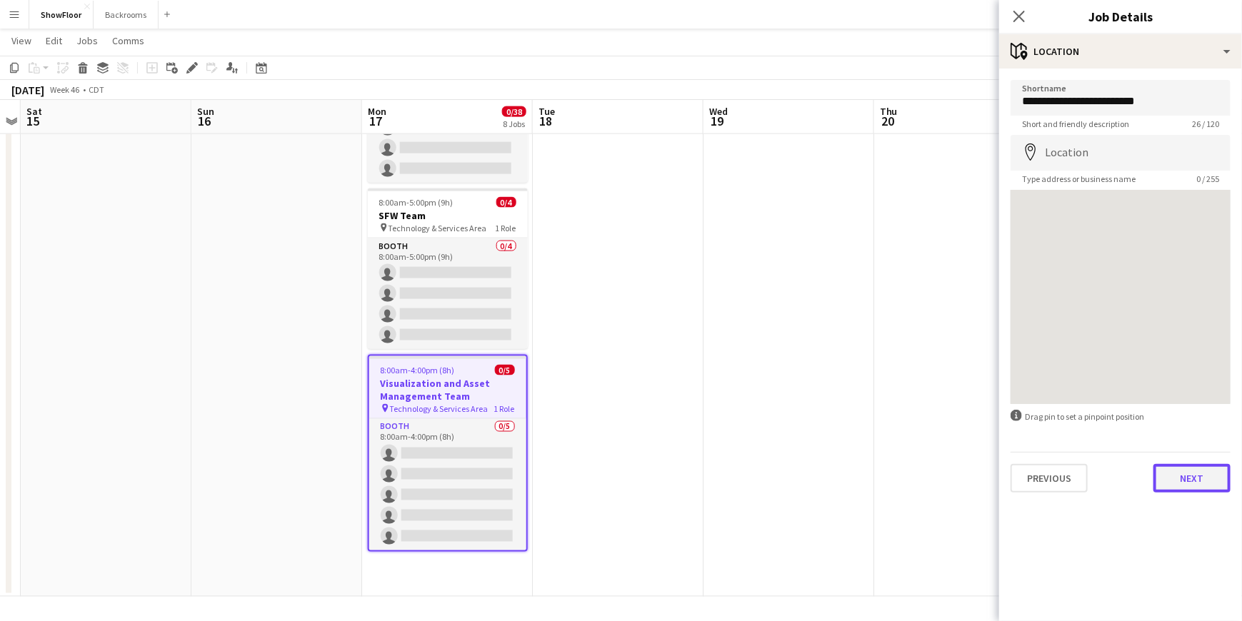
click at [1185, 485] on button "Next" at bounding box center [1192, 478] width 77 height 29
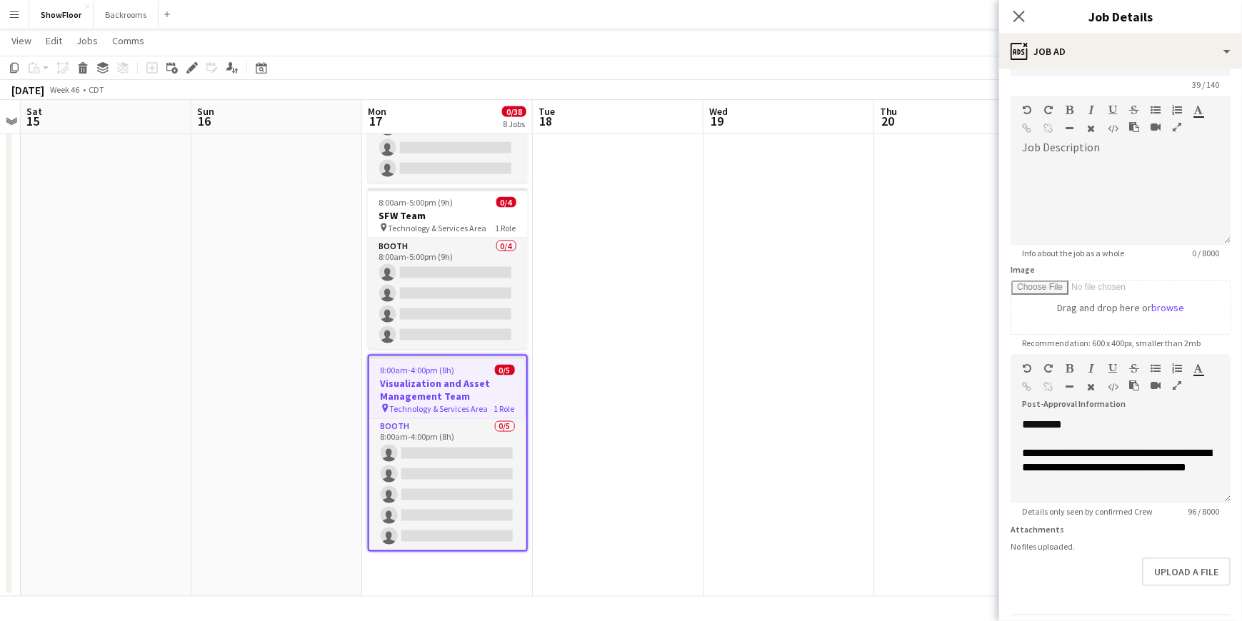
scroll to position [0, 0]
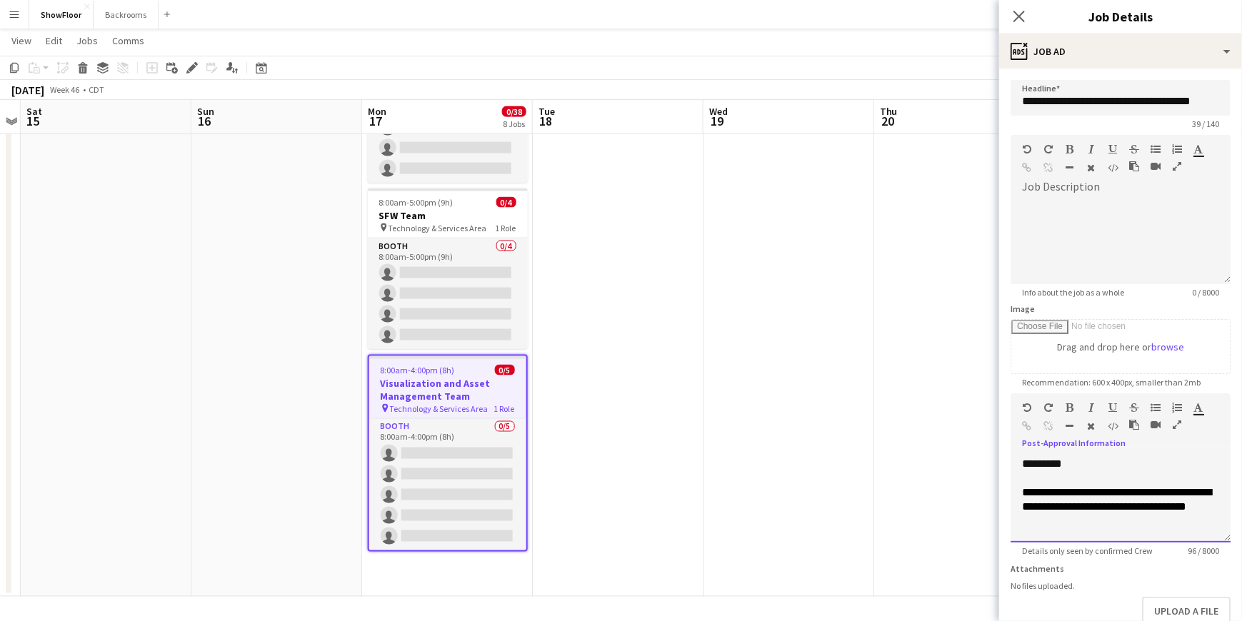
click at [1204, 435] on div "default Heading 1 Heading 2 Heading 3 Heading 4 Heading 5 Heading 6 Heading 7 P…" at bounding box center [1121, 421] width 220 height 54
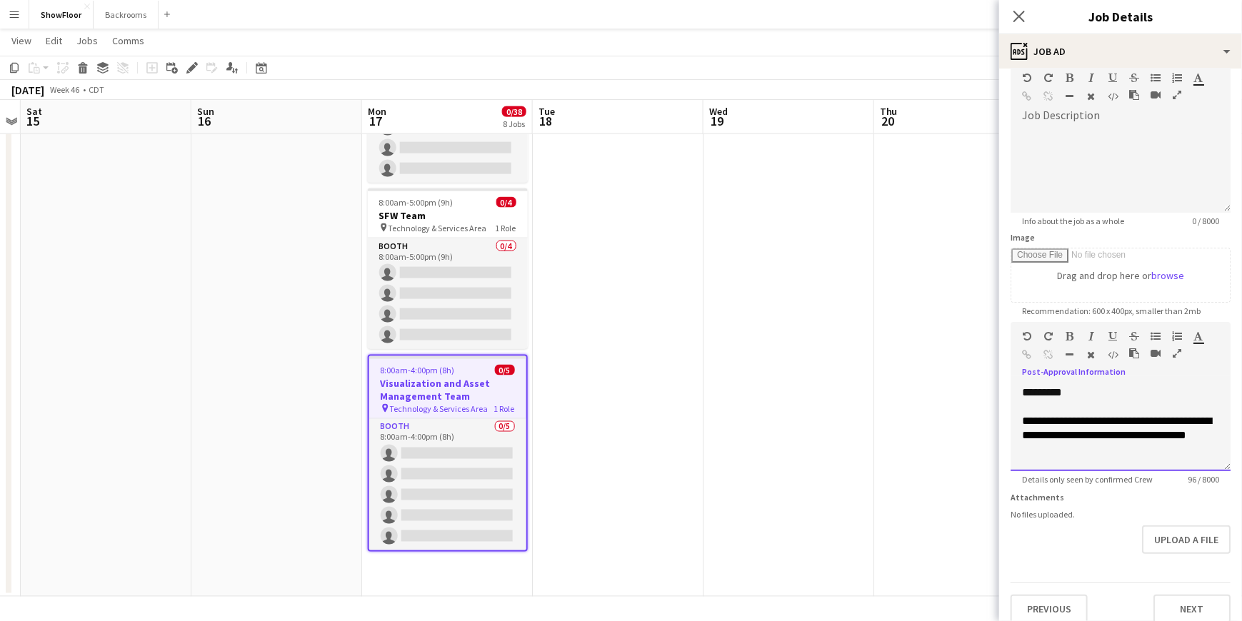
scroll to position [84, 0]
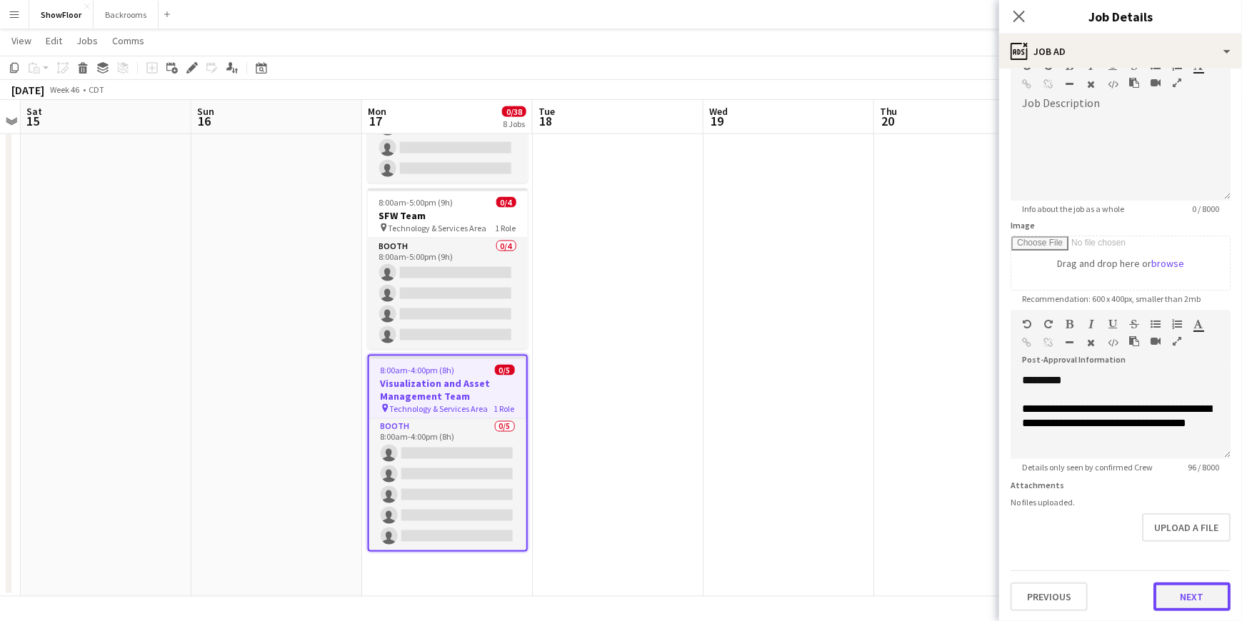
click at [1173, 589] on button "Next" at bounding box center [1192, 597] width 77 height 29
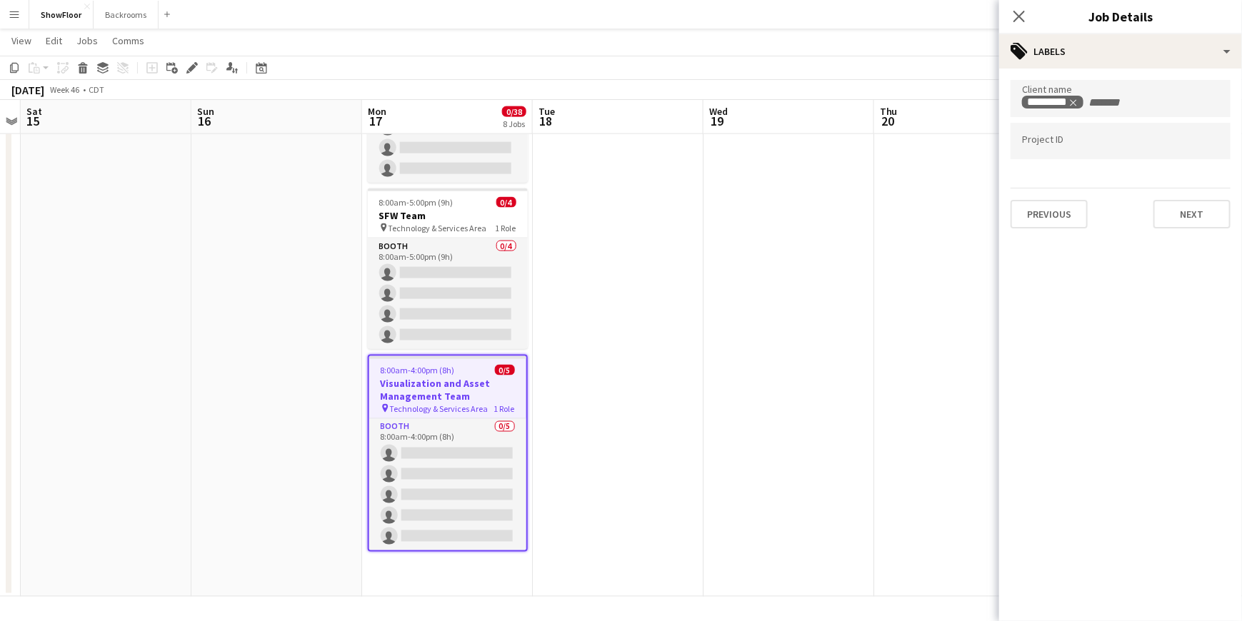
scroll to position [0, 0]
drag, startPoint x: 1171, startPoint y: 209, endPoint x: 1126, endPoint y: 160, distance: 67.2
click at [1123, 251] on mat-expansion-panel "tags Labels Client name ********* Project ID Previous Next" at bounding box center [1120, 345] width 243 height 553
click at [1169, 224] on button "Next" at bounding box center [1192, 214] width 77 height 29
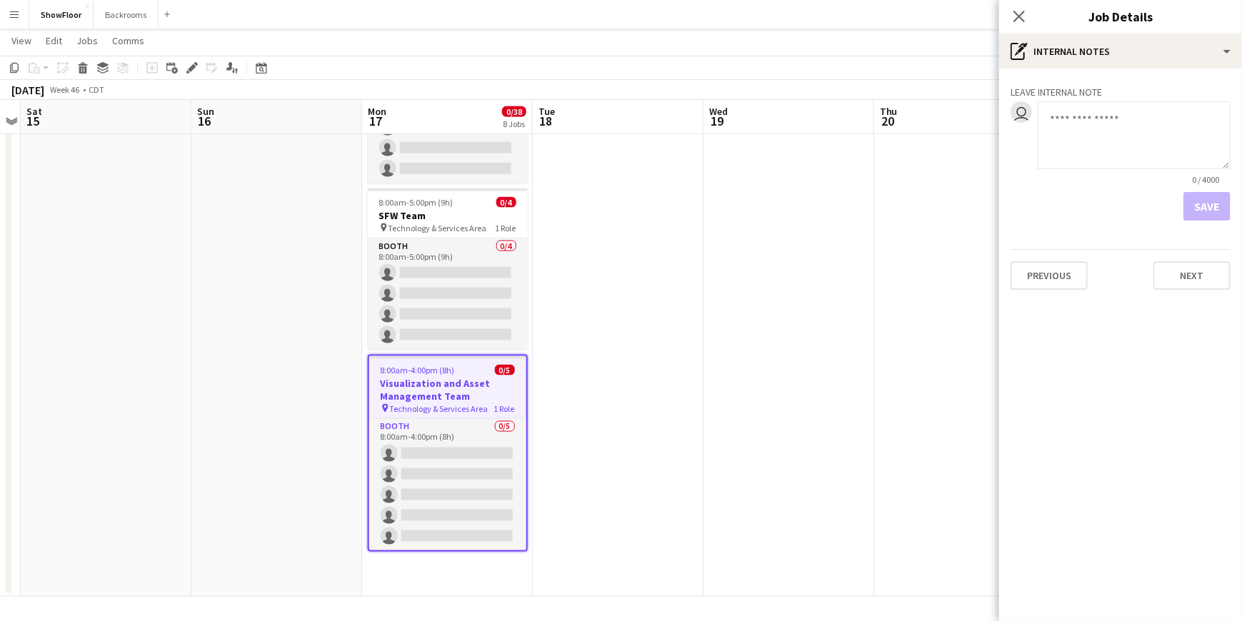
click at [1084, 119] on textarea at bounding box center [1134, 135] width 193 height 68
click at [1173, 289] on button "Next" at bounding box center [1192, 275] width 77 height 29
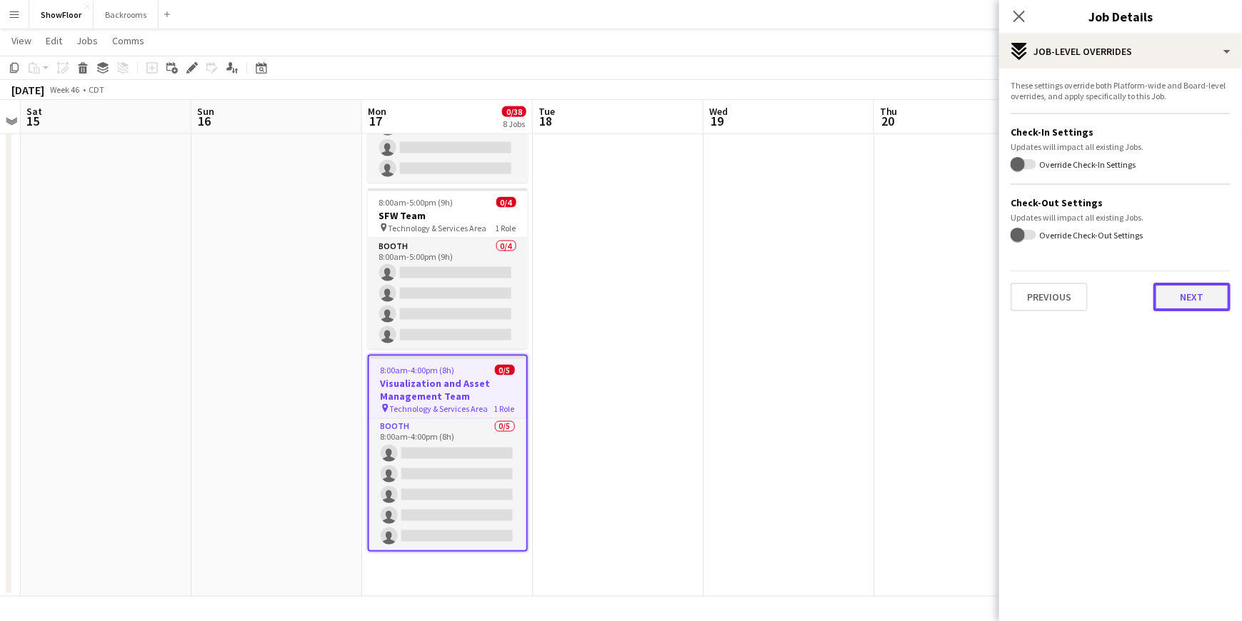
click at [1171, 296] on button "Next" at bounding box center [1192, 297] width 77 height 29
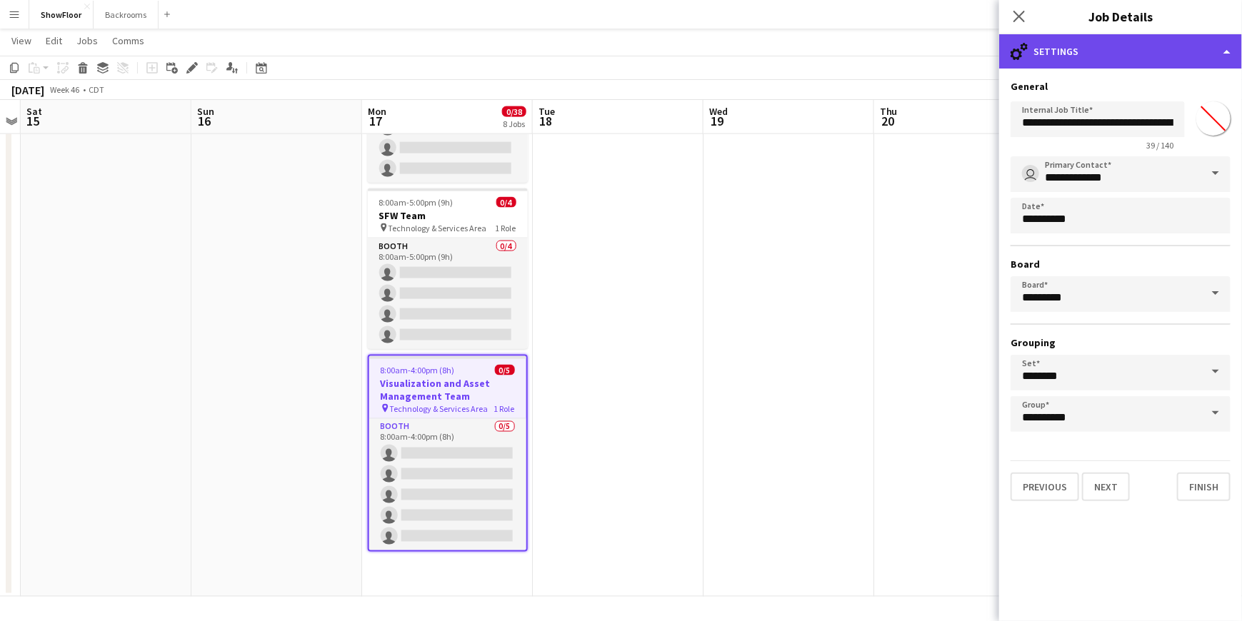
click at [1214, 59] on div "cog-double-3 Settings" at bounding box center [1120, 51] width 243 height 34
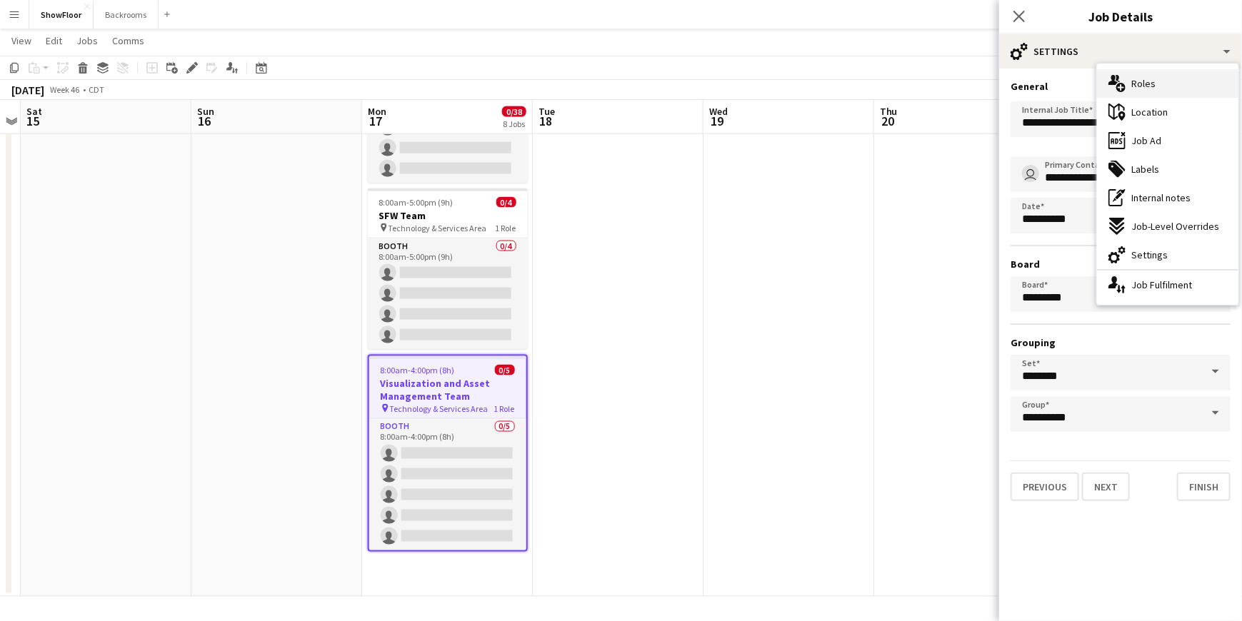
click at [1142, 84] on span "Roles" at bounding box center [1143, 83] width 24 height 13
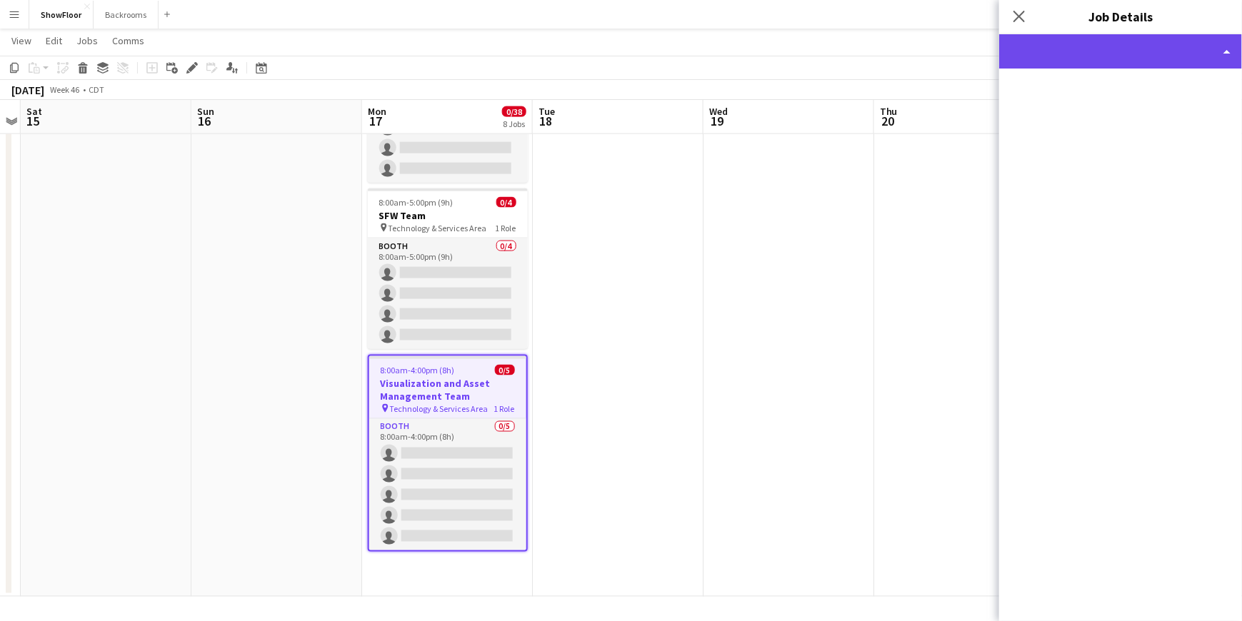
click at [1076, 54] on div at bounding box center [1120, 51] width 243 height 34
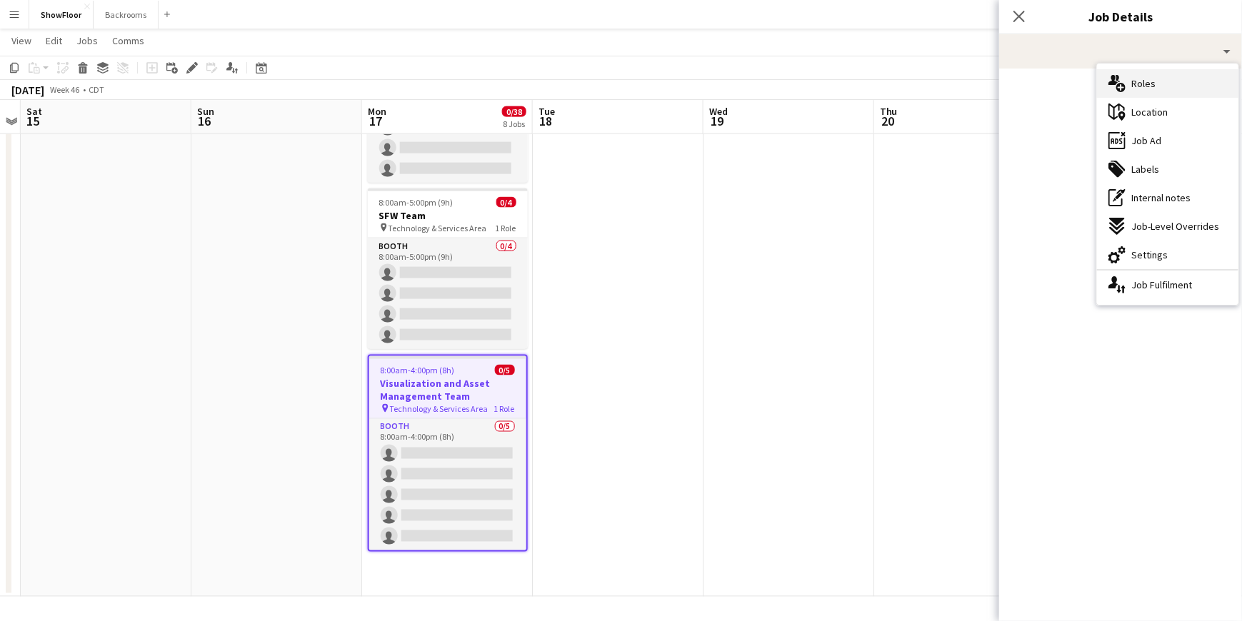
click at [1141, 75] on div "multiple-users-add Roles" at bounding box center [1167, 83] width 141 height 29
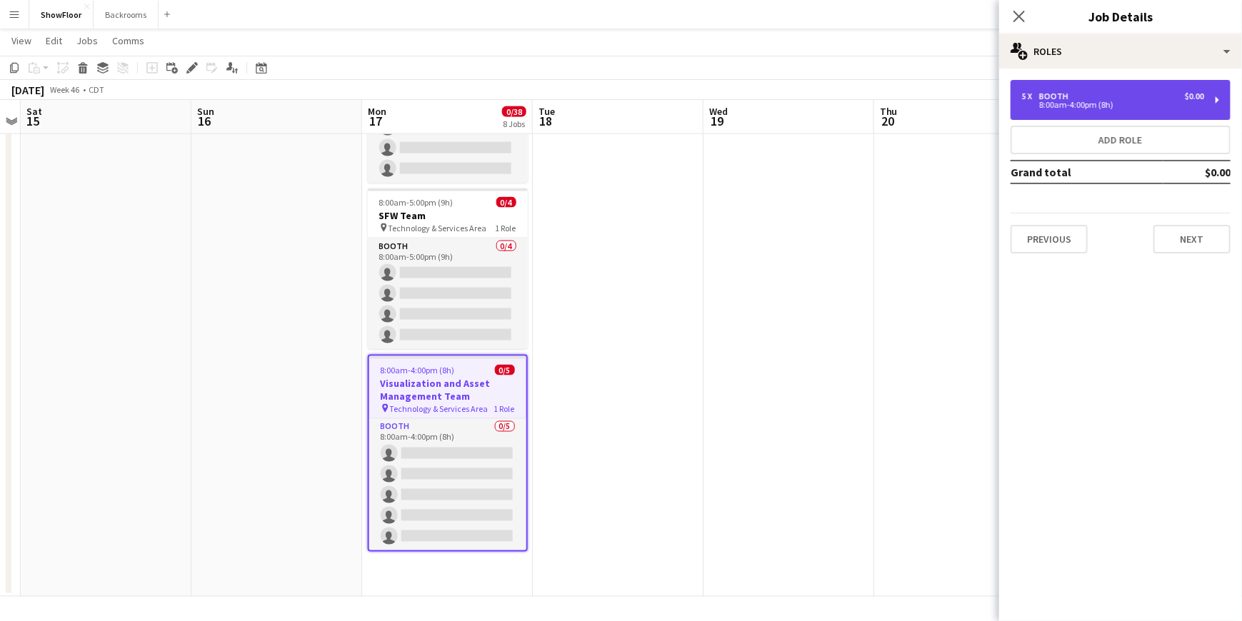
click at [1041, 104] on div "8:00am-4:00pm (8h)" at bounding box center [1113, 104] width 182 height 7
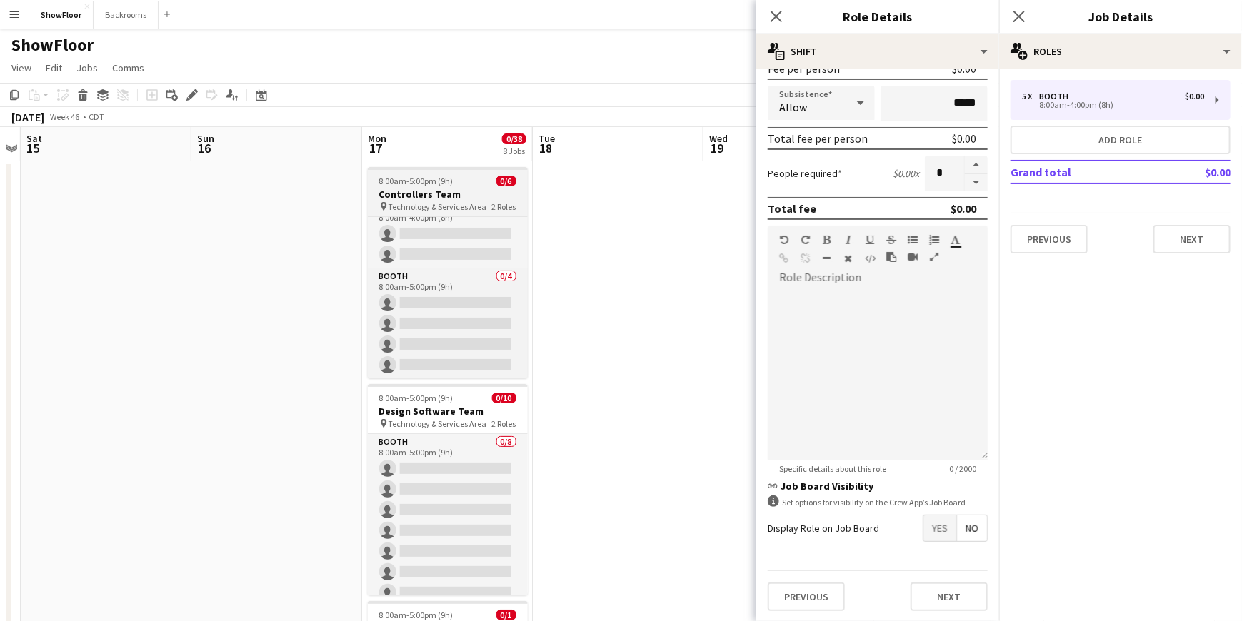
click at [432, 199] on h3 "Controllers Team" at bounding box center [448, 194] width 160 height 13
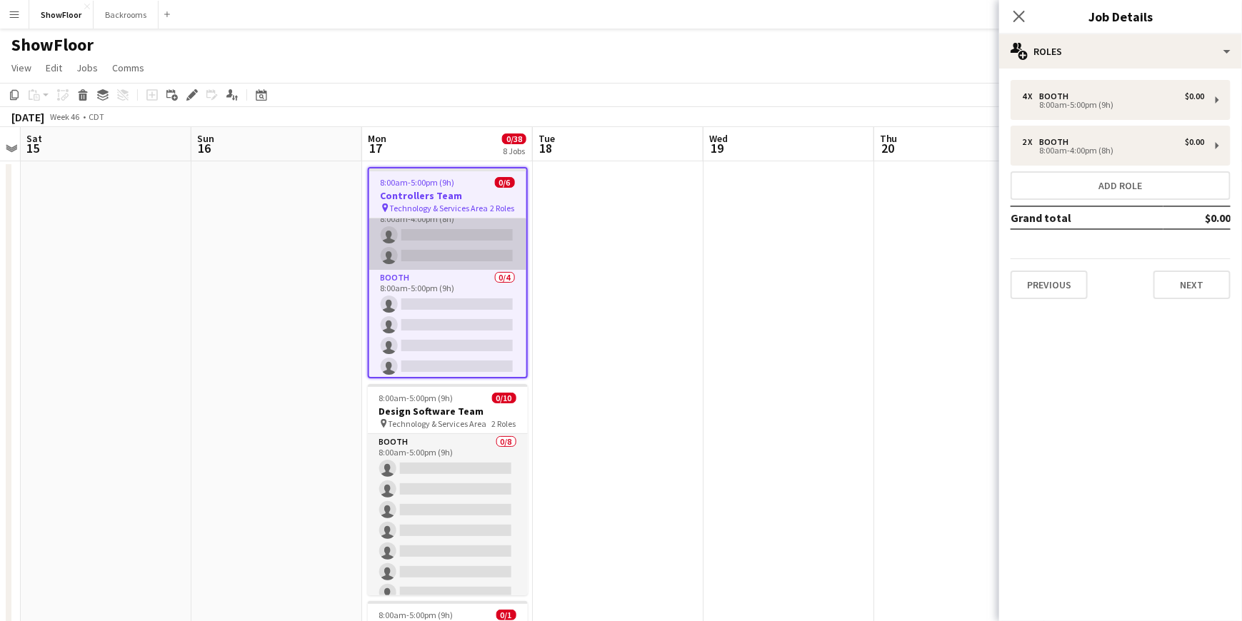
click at [439, 242] on app-card-role "Booth 0/2 8:00am-4:00pm (8h) single-neutral-actions single-neutral-actions" at bounding box center [447, 235] width 157 height 69
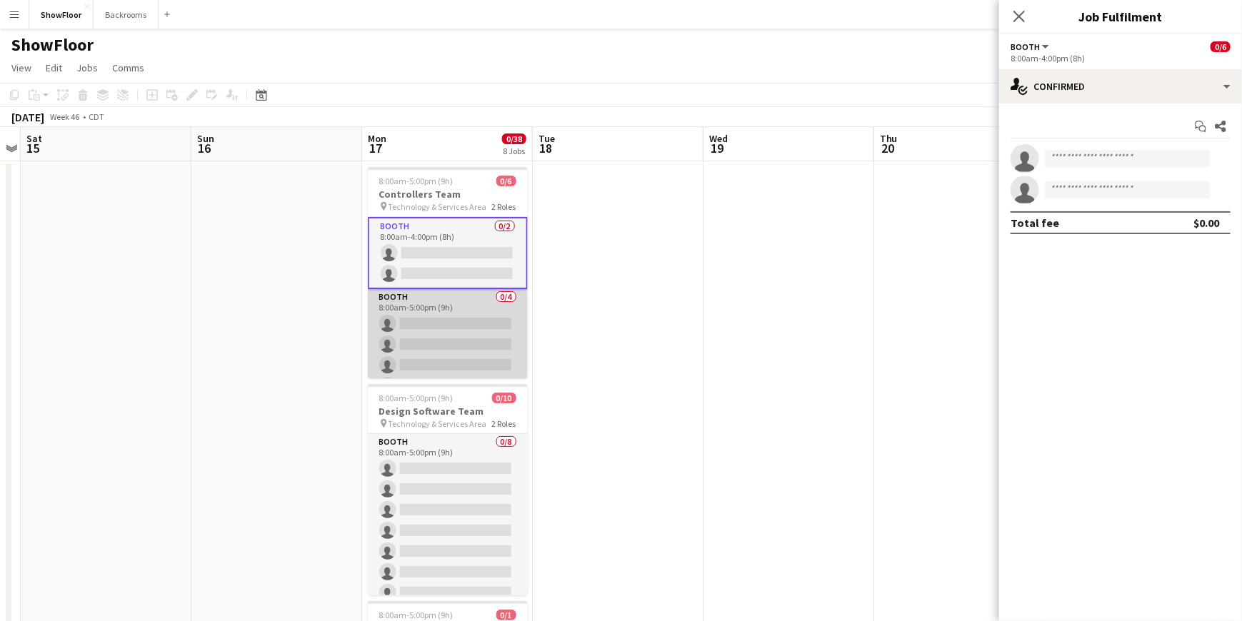
click at [424, 309] on app-card-role "Booth 0/4 8:00am-5:00pm (9h) single-neutral-actions single-neutral-actions sing…" at bounding box center [448, 344] width 160 height 111
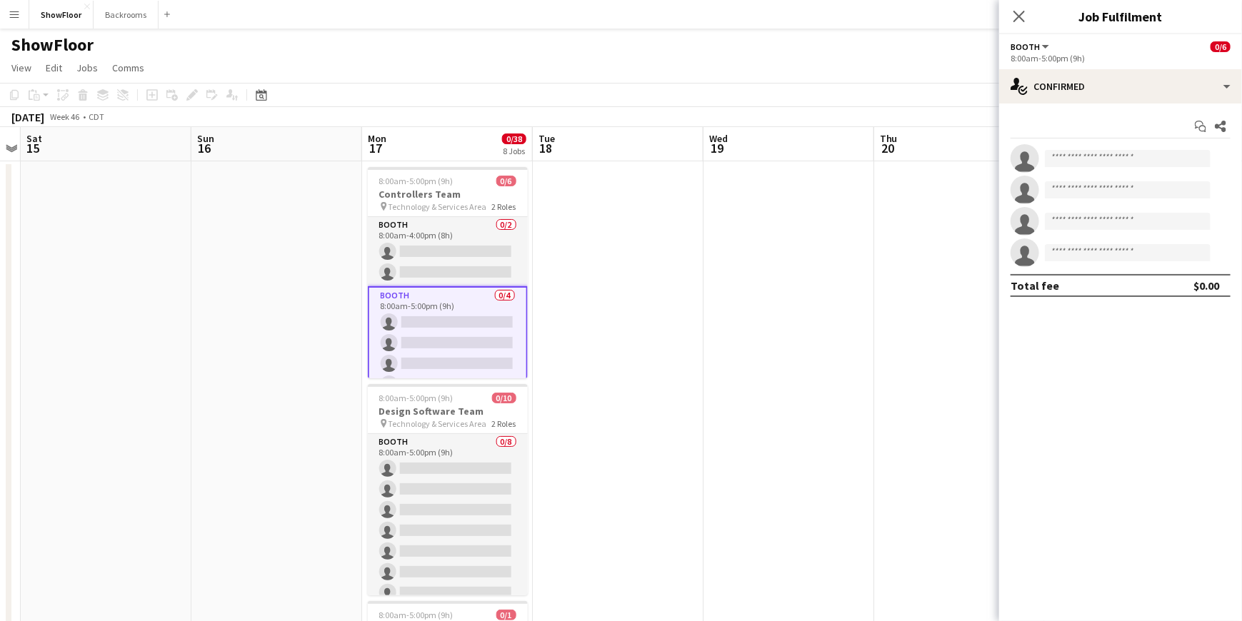
click at [1046, 54] on div "8:00am-5:00pm (9h)" at bounding box center [1121, 58] width 220 height 11
click at [1013, 42] on span "Booth" at bounding box center [1025, 46] width 29 height 11
click at [1154, 43] on div "Booth All roles Booth 0/6" at bounding box center [1121, 46] width 220 height 13
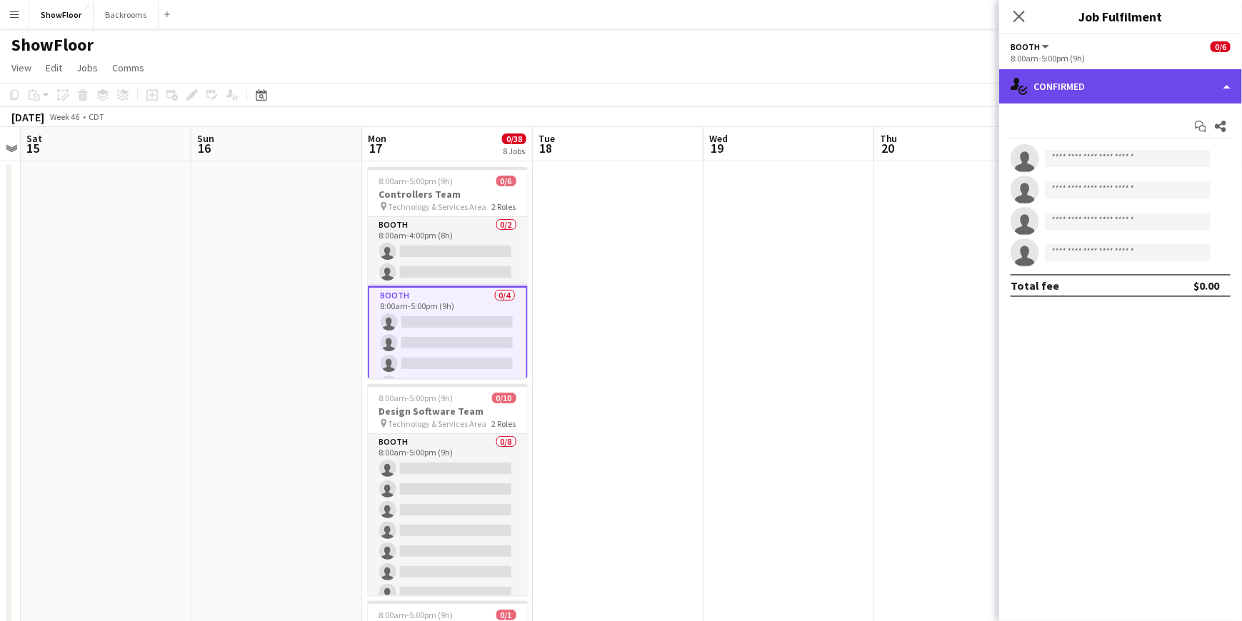
click at [1151, 96] on div "single-neutral-actions-check-2 Confirmed" at bounding box center [1120, 86] width 243 height 34
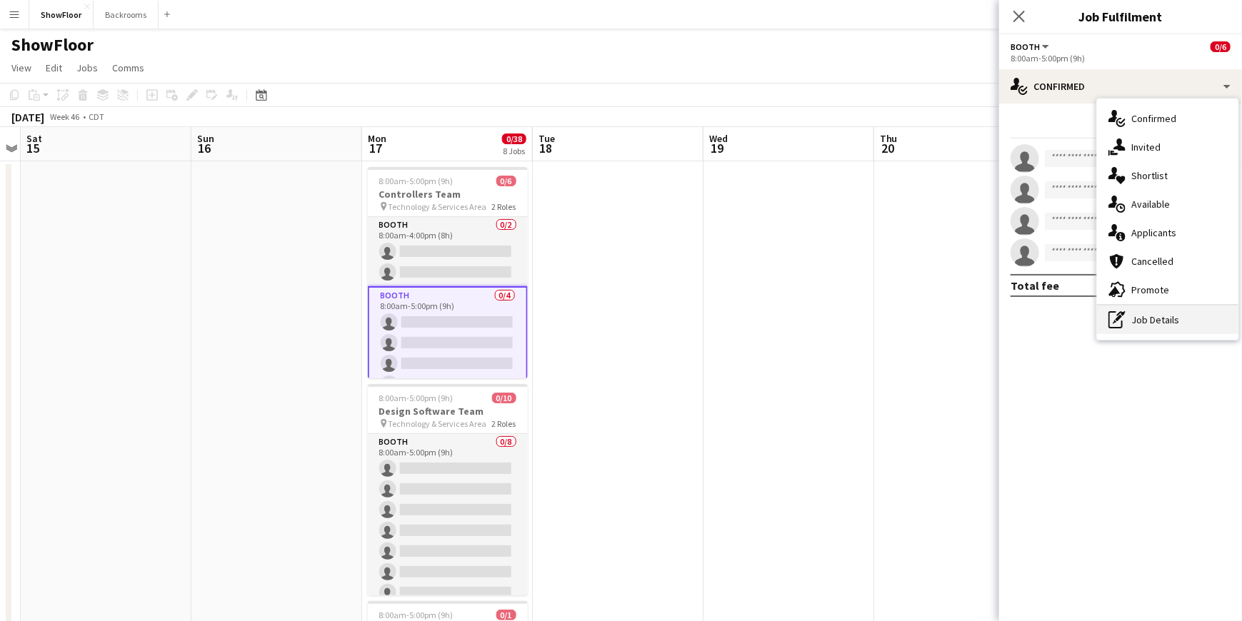
click at [1128, 316] on div "pen-write Job Details" at bounding box center [1167, 320] width 141 height 29
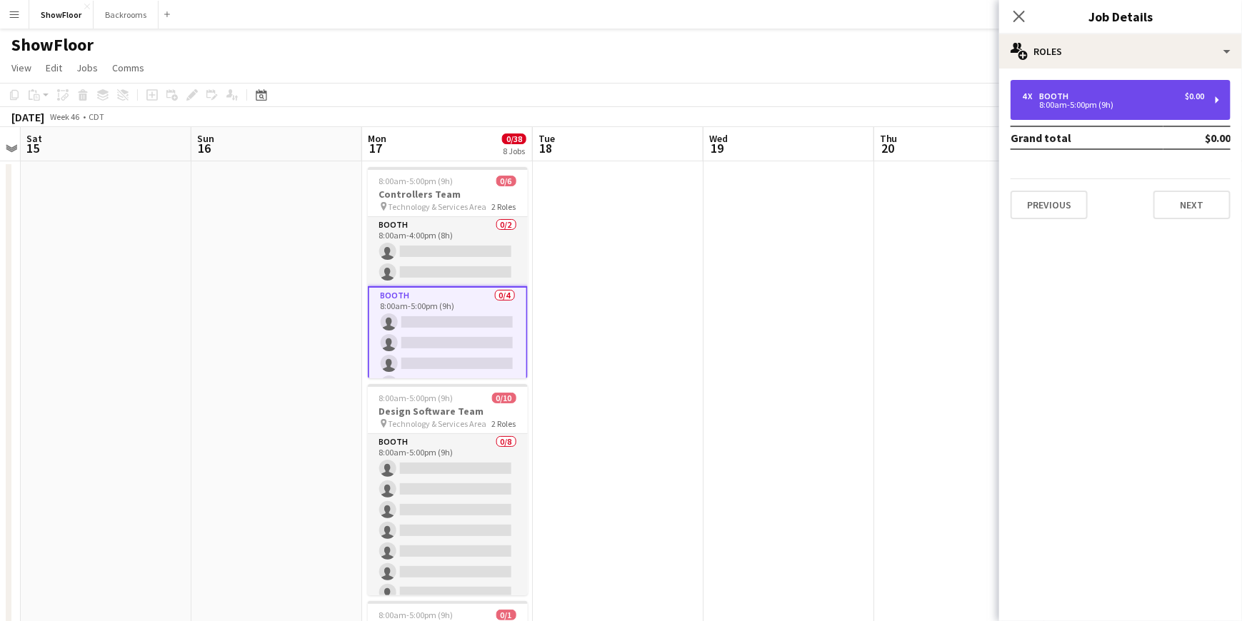
click at [1099, 98] on div "4 x Booth $0.00" at bounding box center [1113, 96] width 182 height 10
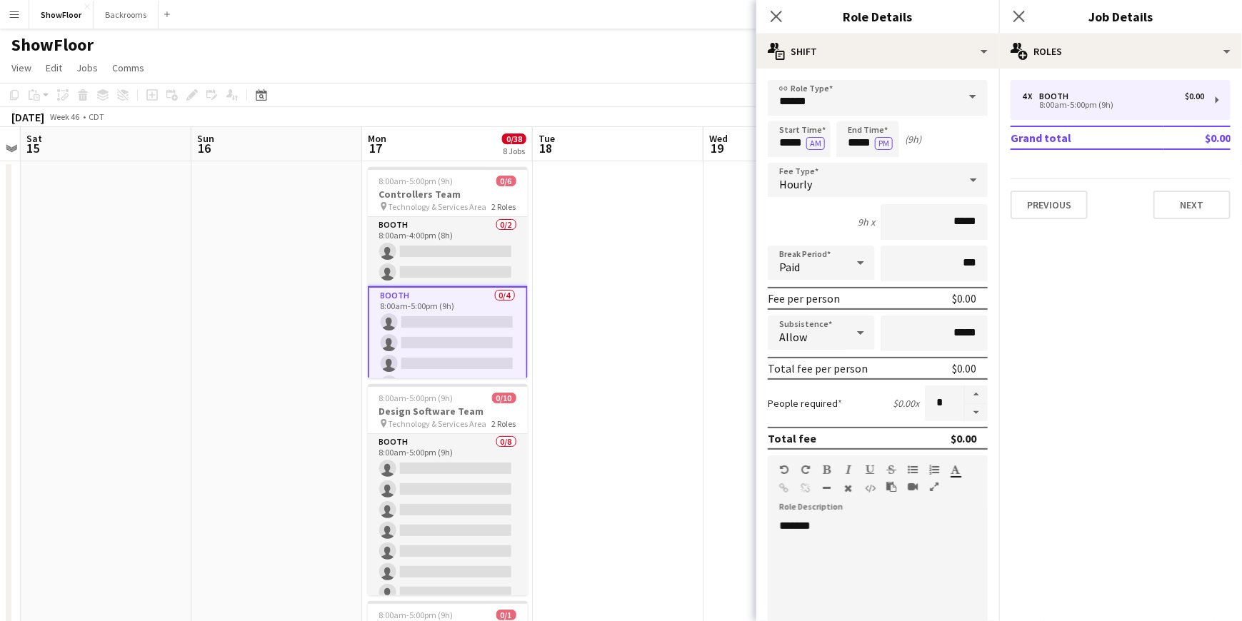
click at [825, 523] on div "*******" at bounding box center [872, 604] width 209 height 171
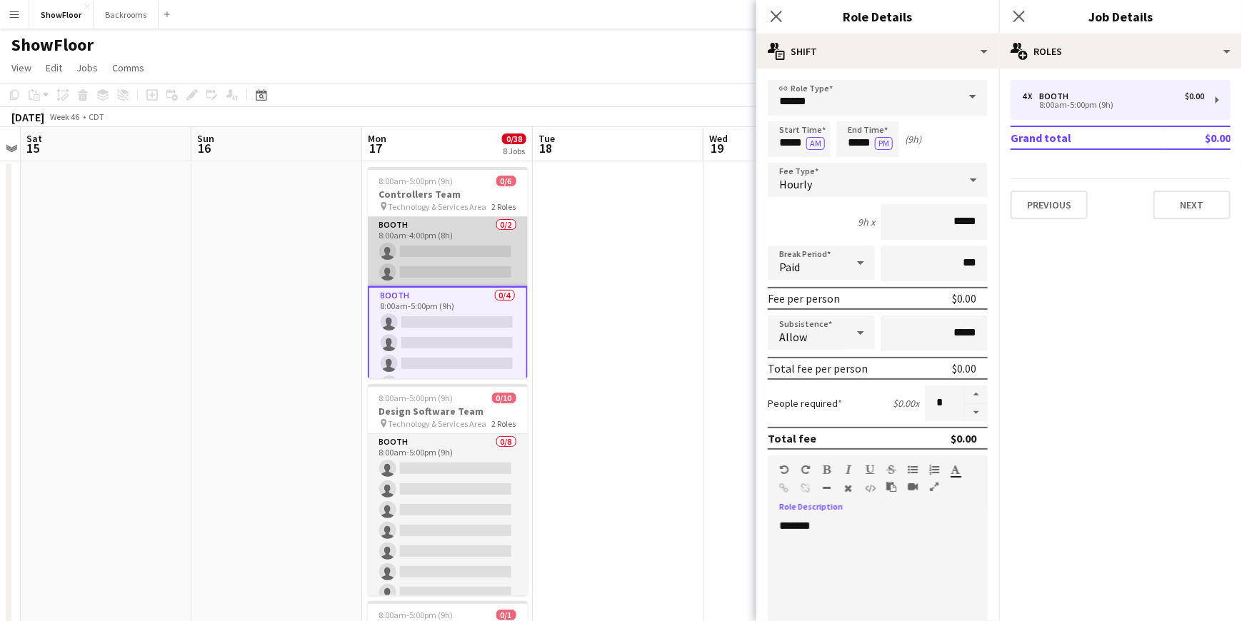
click at [447, 236] on app-card-role "Booth 0/2 8:00am-4:00pm (8h) single-neutral-actions single-neutral-actions" at bounding box center [448, 251] width 160 height 69
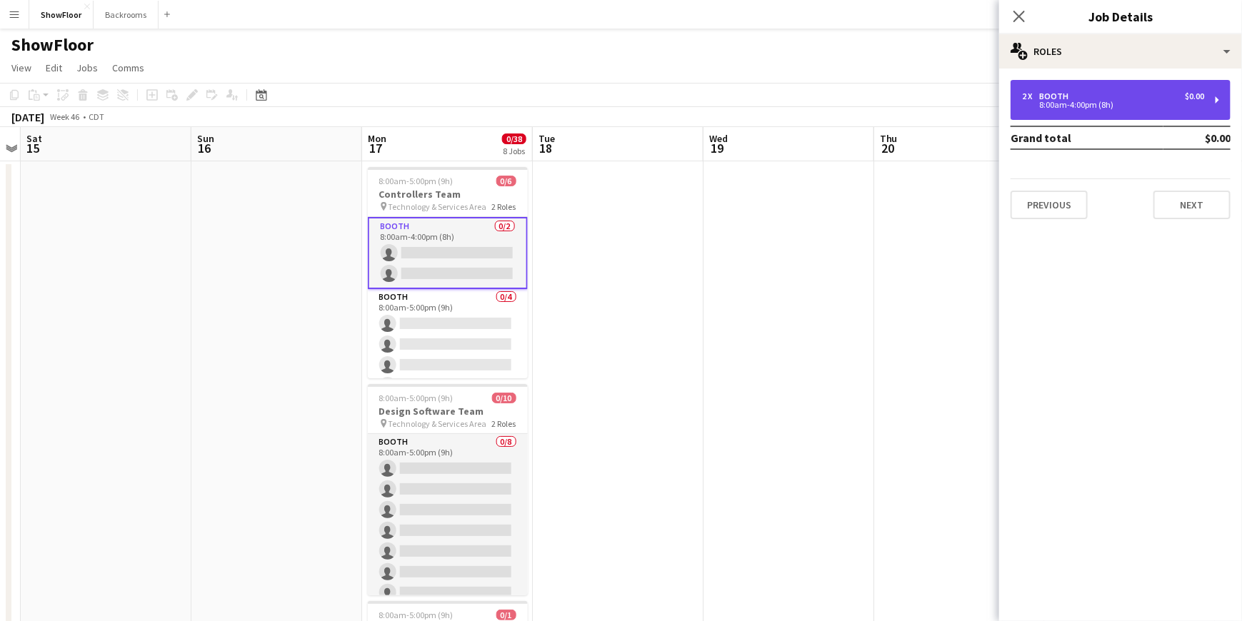
click at [1074, 94] on div "2 x Booth $0.00" at bounding box center [1113, 96] width 182 height 10
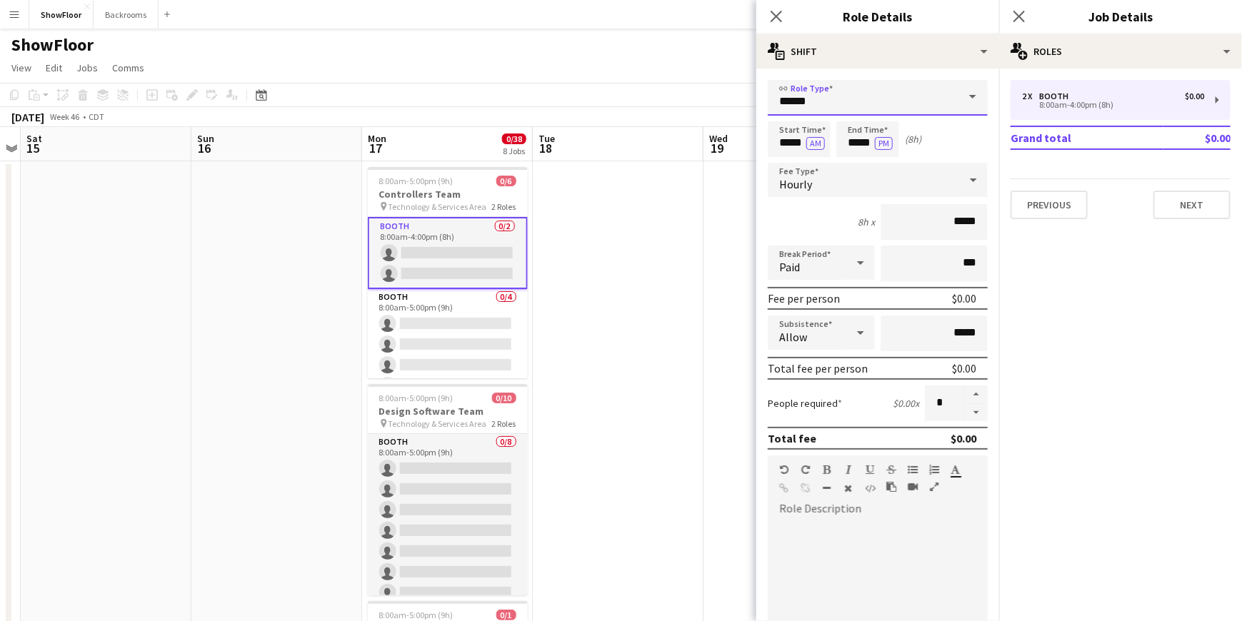
click at [852, 99] on input "*****" at bounding box center [878, 98] width 220 height 36
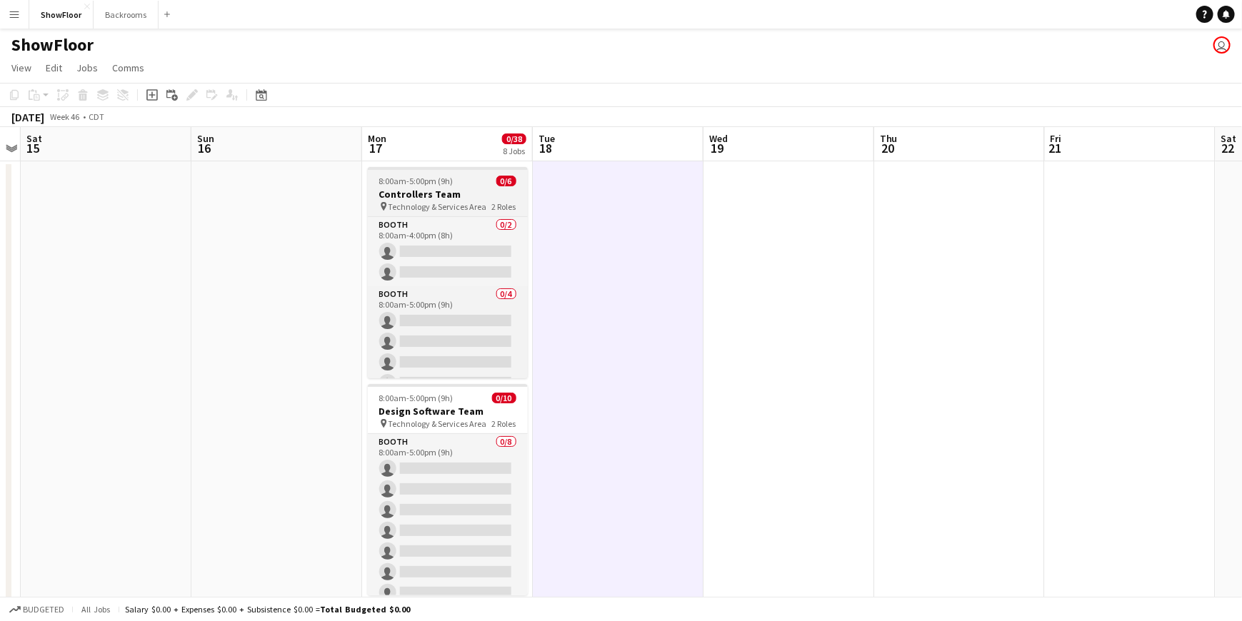
click at [433, 202] on span "Technology & Services Area" at bounding box center [438, 206] width 99 height 11
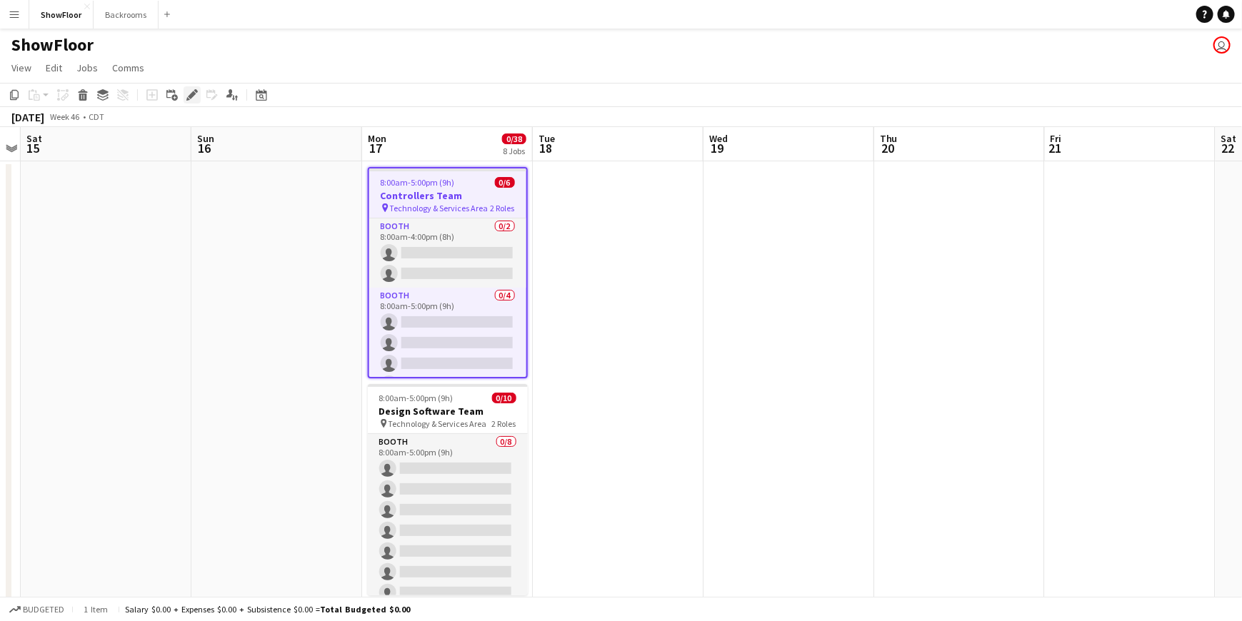
click at [189, 103] on div "Edit" at bounding box center [192, 94] width 17 height 17
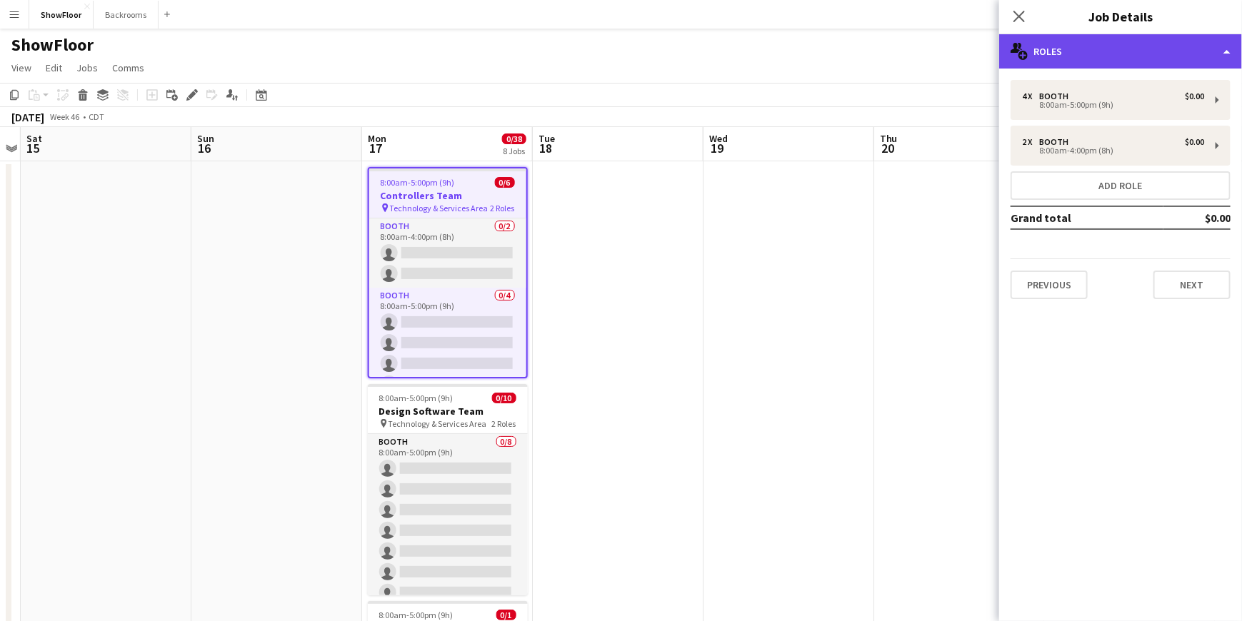
click at [1072, 59] on div "multiple-users-add Roles" at bounding box center [1120, 51] width 243 height 34
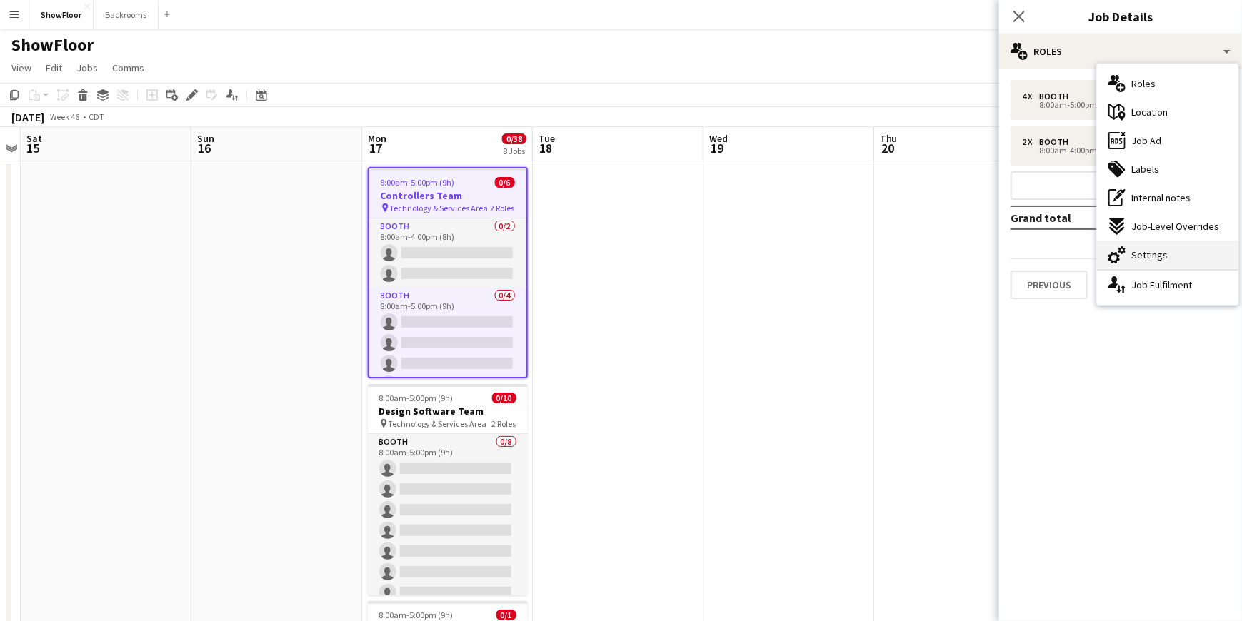
click at [1139, 259] on span "Settings" at bounding box center [1149, 255] width 36 height 13
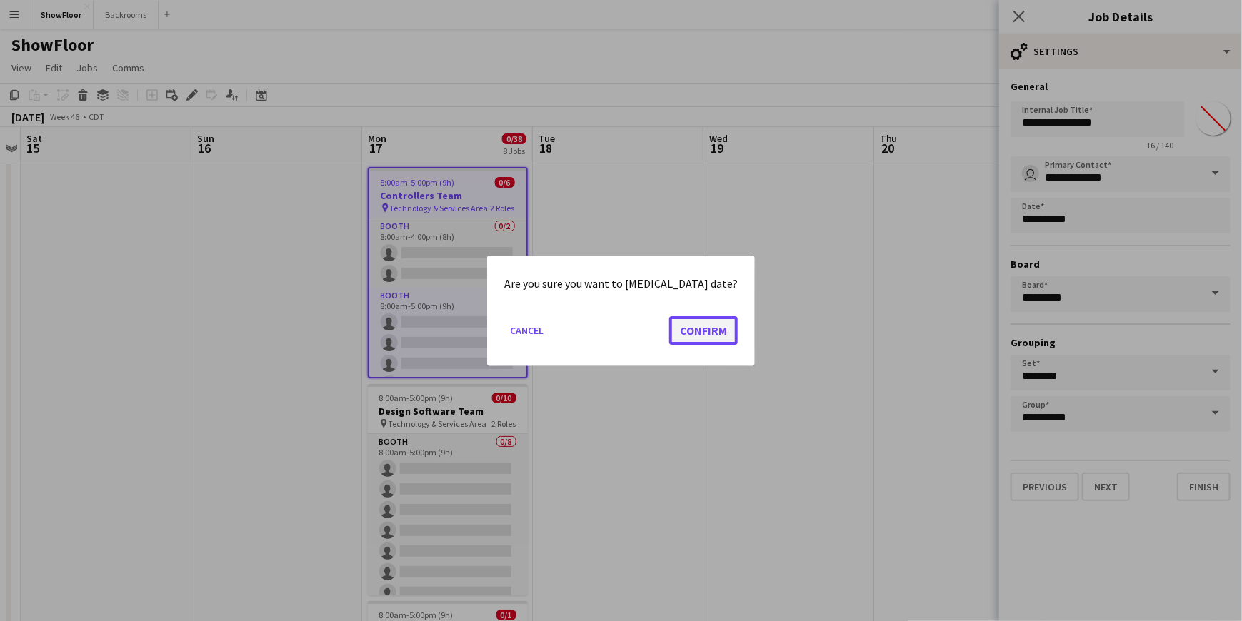
click at [701, 329] on button "Confirm" at bounding box center [703, 330] width 69 height 29
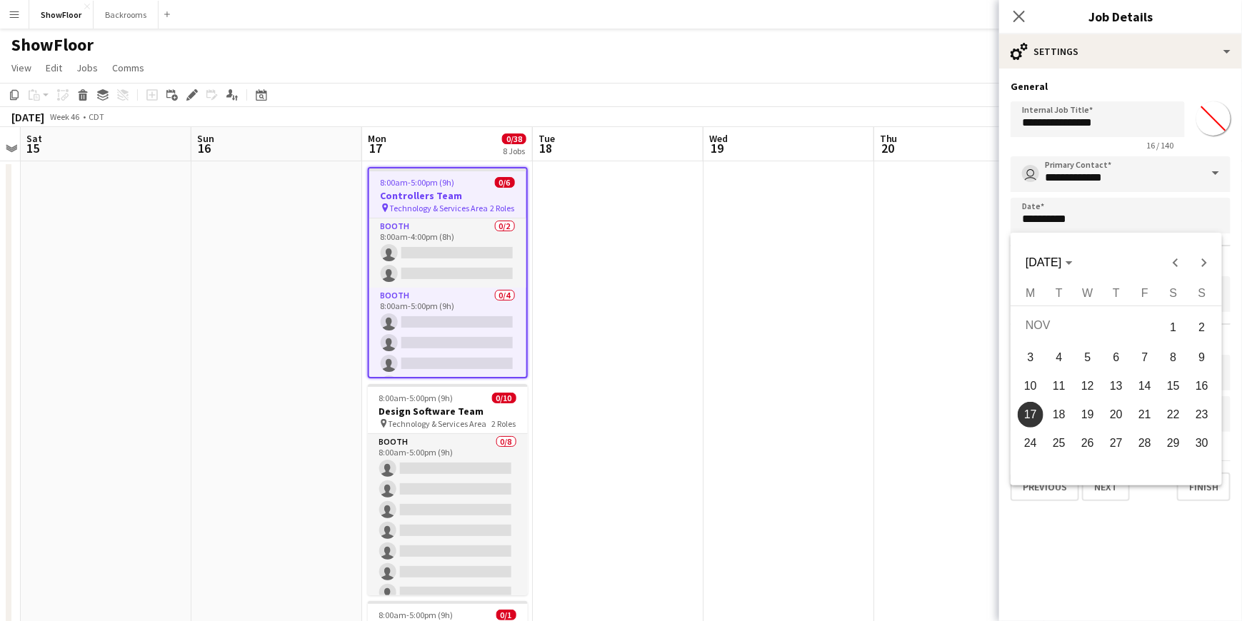
click at [1066, 416] on span "18" at bounding box center [1059, 415] width 26 height 26
type input "**********"
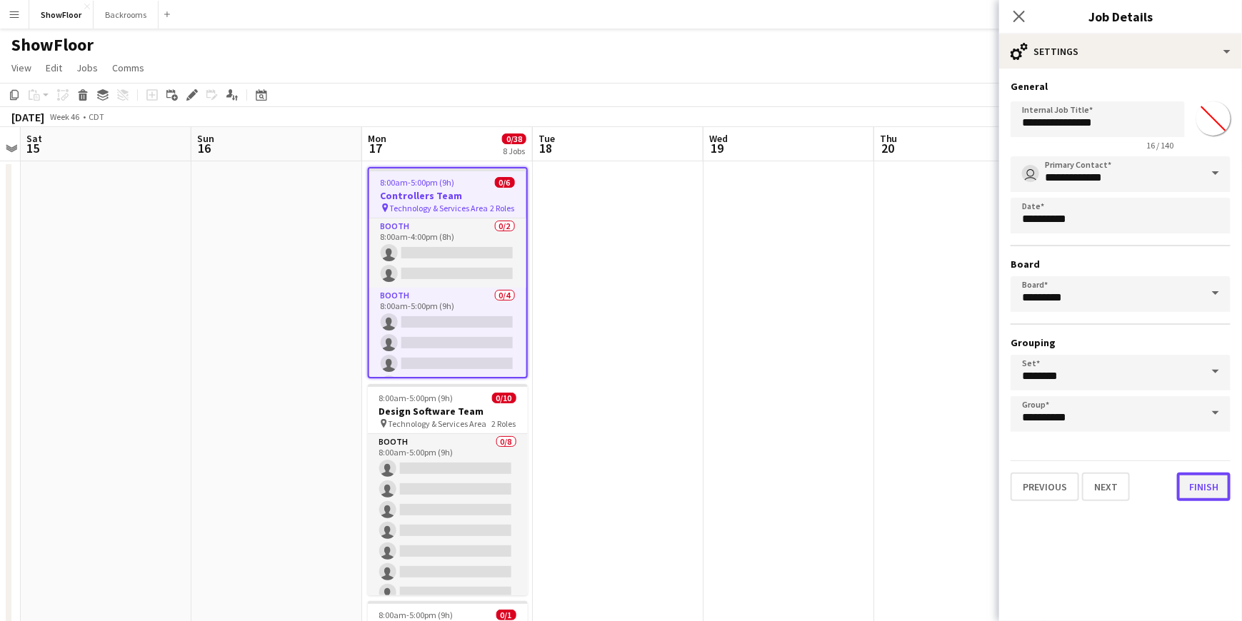
click at [1216, 492] on button "Finish" at bounding box center [1204, 487] width 54 height 29
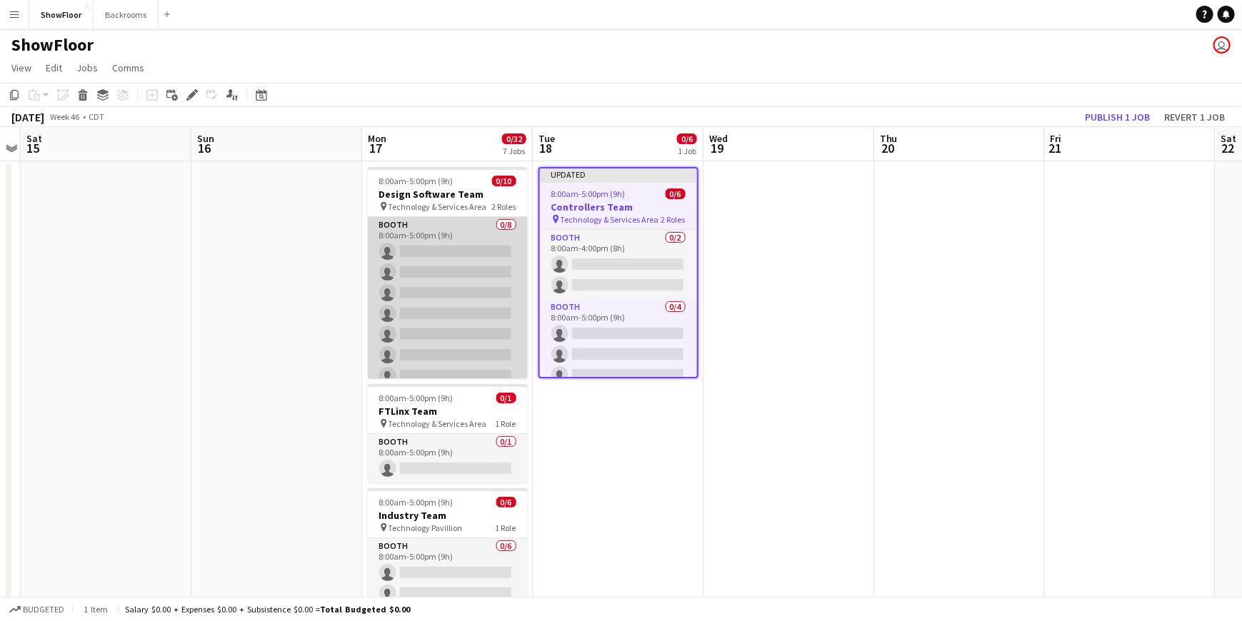
click at [441, 326] on app-card-role "Booth 0/8 8:00am-5:00pm (9h) single-neutral-actions single-neutral-actions sing…" at bounding box center [448, 314] width 160 height 194
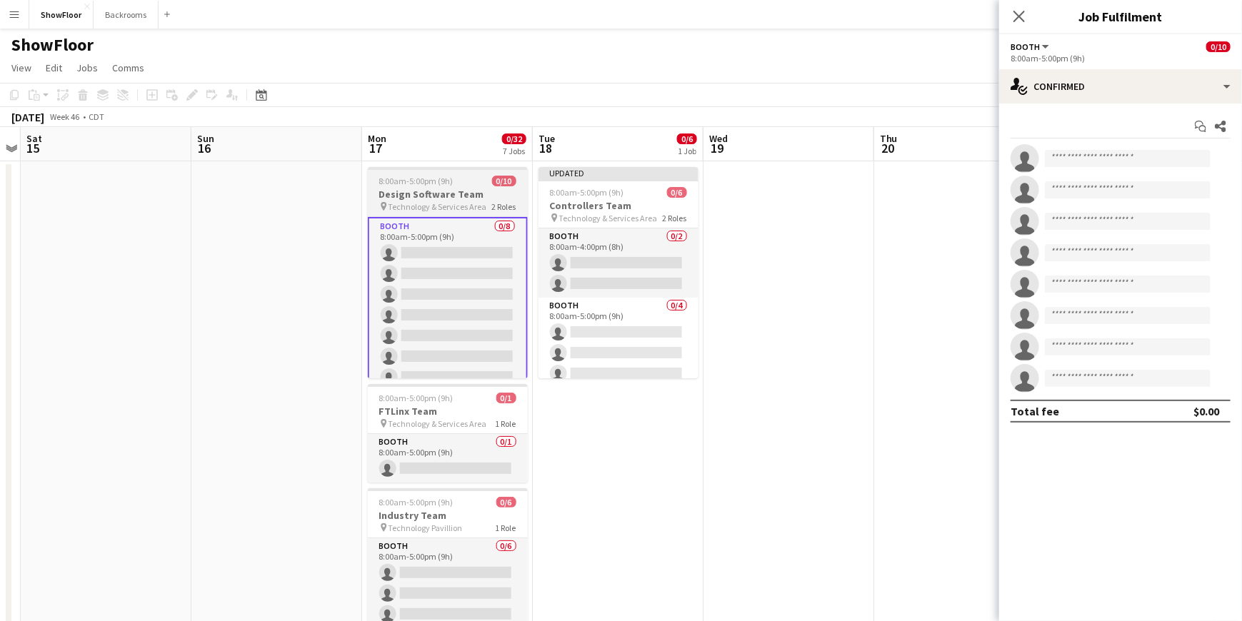
click at [452, 205] on span "Technology & Services Area" at bounding box center [438, 206] width 99 height 11
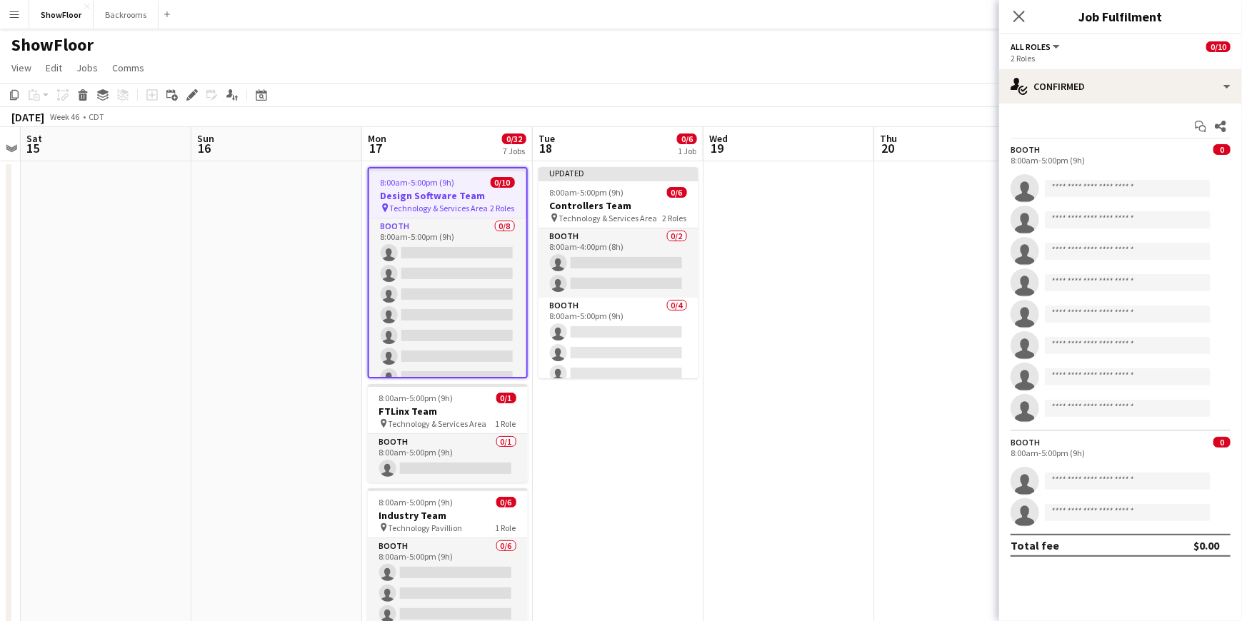
click at [1053, 53] on div "2 Roles" at bounding box center [1121, 58] width 220 height 11
click at [447, 179] on span "8:00am-5:00pm (9h)" at bounding box center [418, 182] width 74 height 11
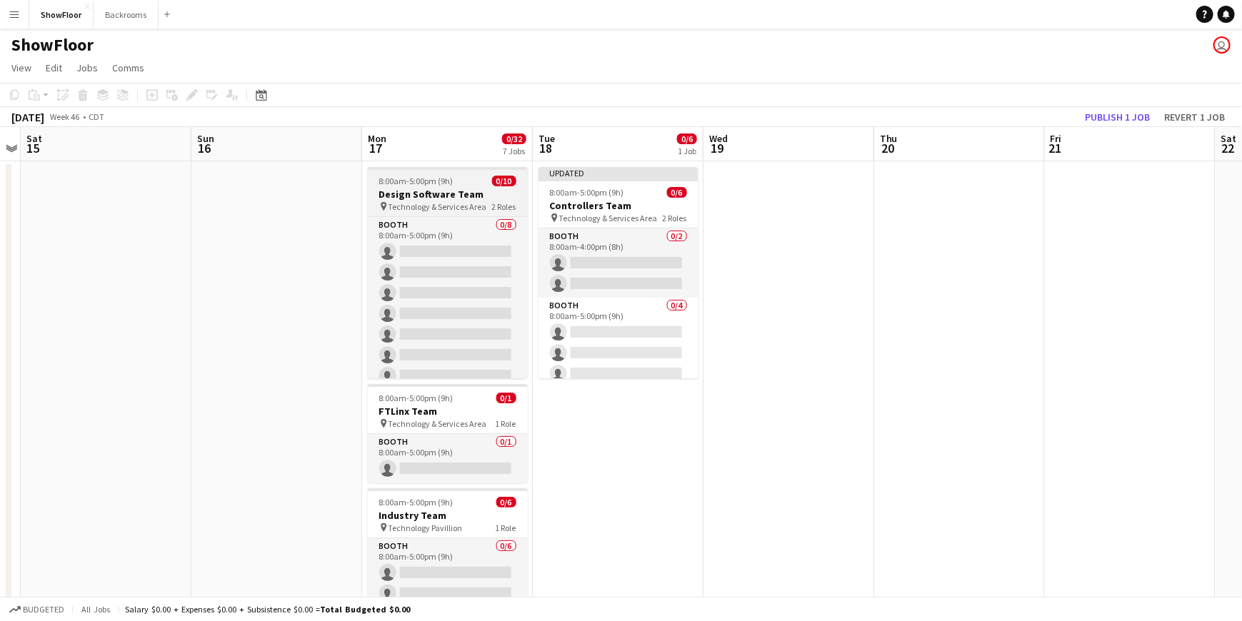
click at [441, 186] on span "8:00am-5:00pm (9h)" at bounding box center [416, 181] width 74 height 11
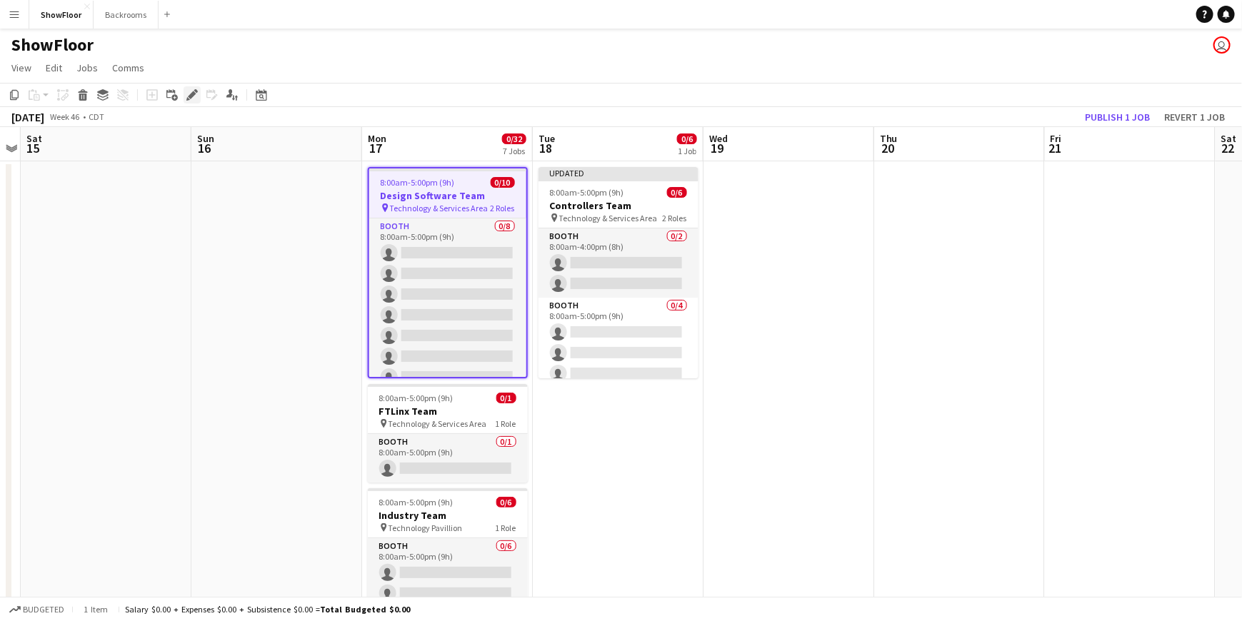
click at [190, 93] on icon "Edit" at bounding box center [191, 94] width 11 height 11
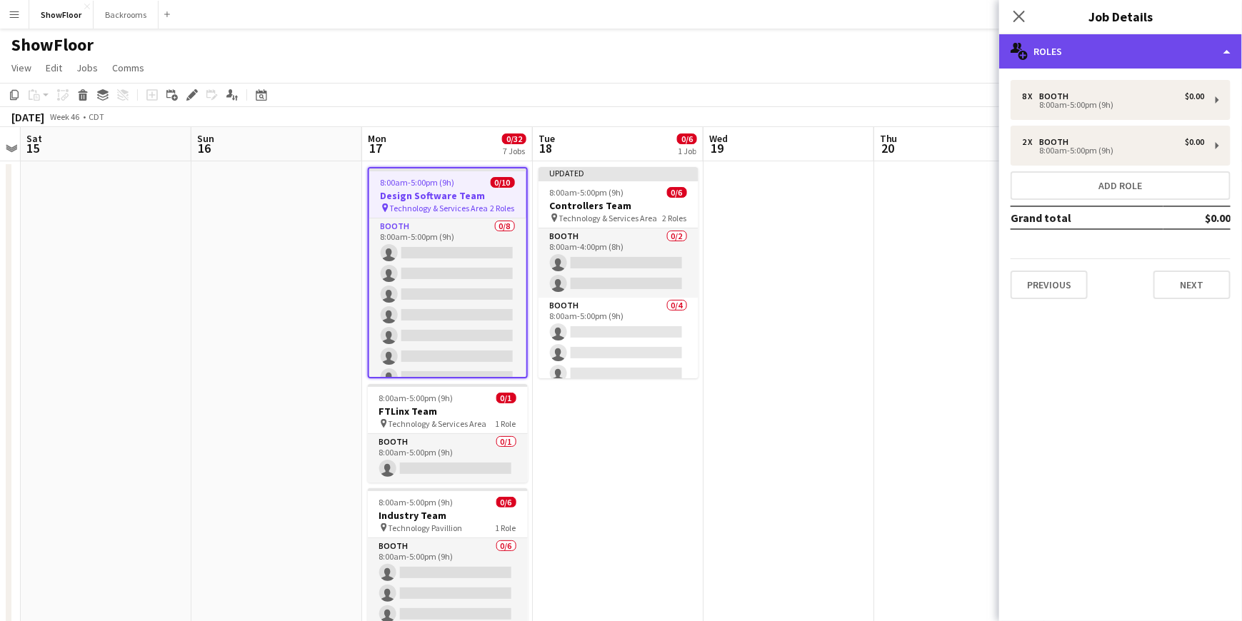
click at [1048, 54] on div "multiple-users-add Roles" at bounding box center [1120, 51] width 243 height 34
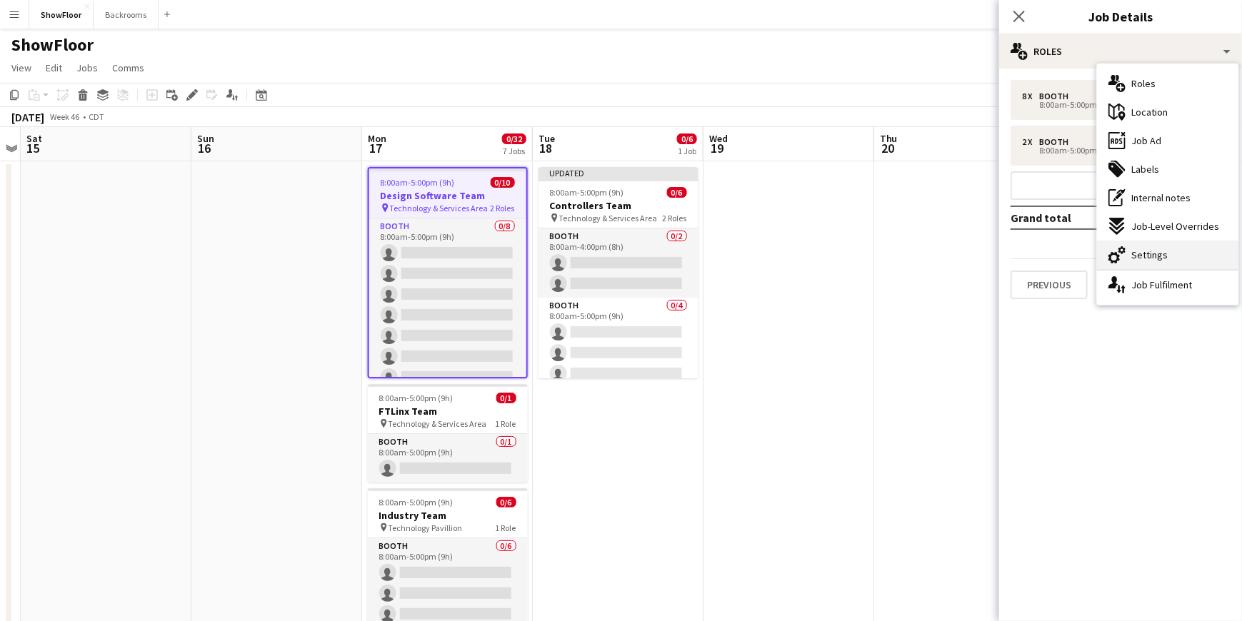
click at [1131, 251] on span "Settings" at bounding box center [1149, 255] width 36 height 13
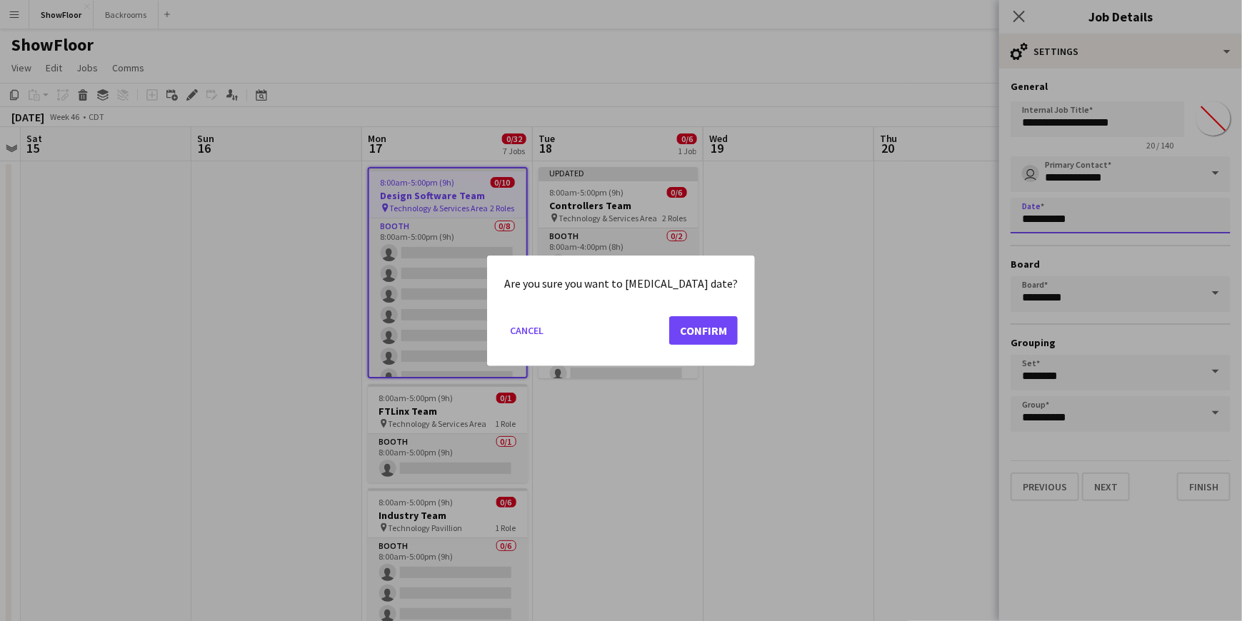
click at [707, 330] on button "Confirm" at bounding box center [703, 330] width 69 height 29
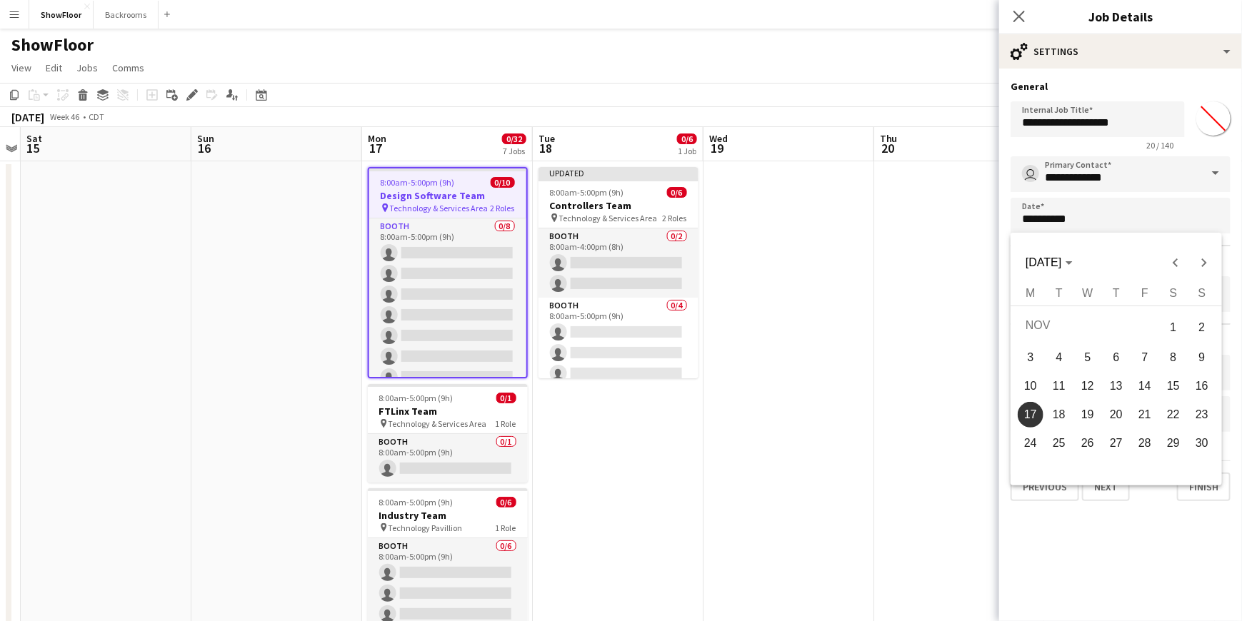
click at [1054, 416] on span "18" at bounding box center [1059, 415] width 26 height 26
type input "**********"
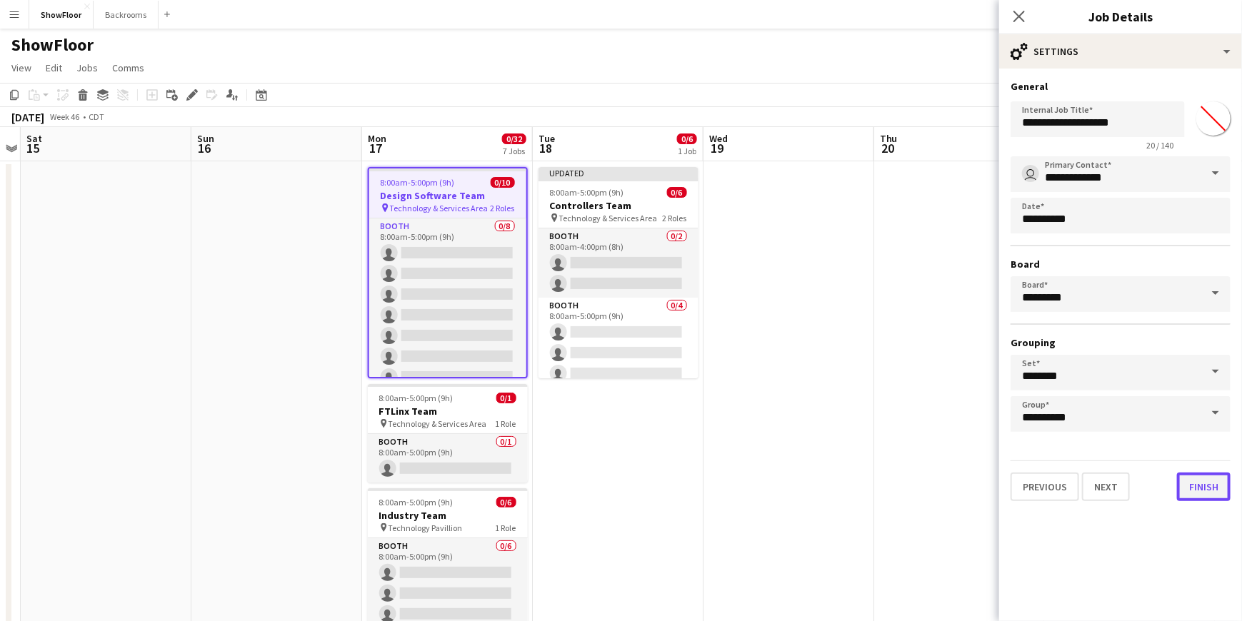
click at [1195, 486] on button "Finish" at bounding box center [1204, 487] width 54 height 29
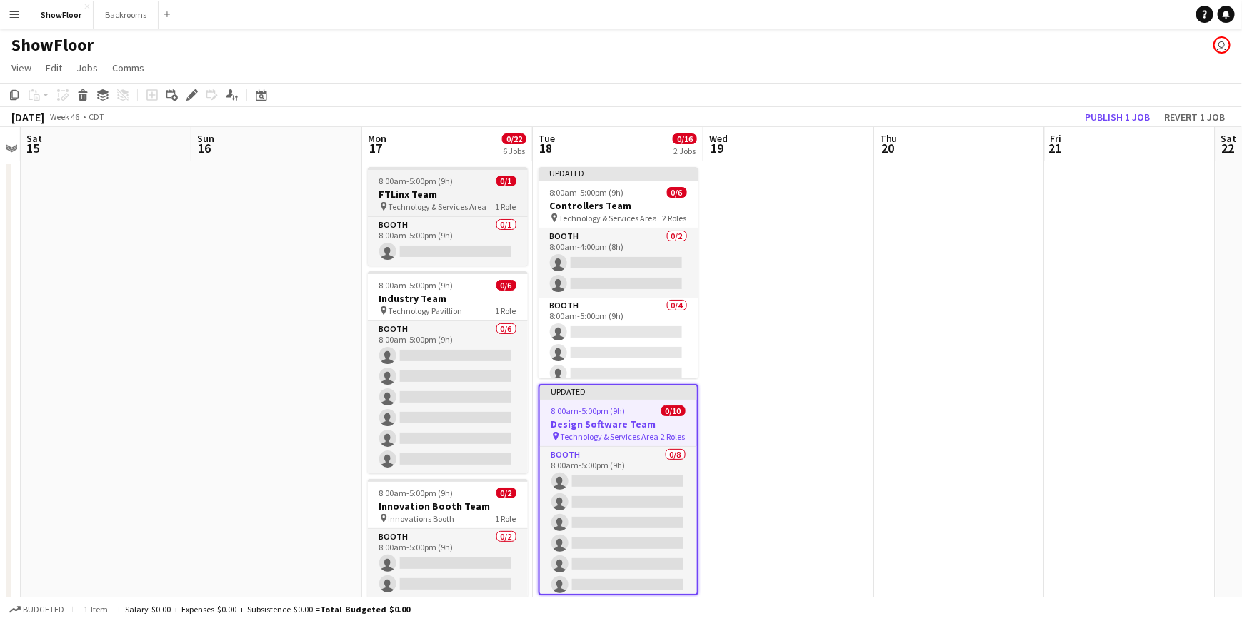
click at [422, 196] on h3 "FTLinx Team" at bounding box center [448, 194] width 160 height 13
